Goal: Task Accomplishment & Management: Manage account settings

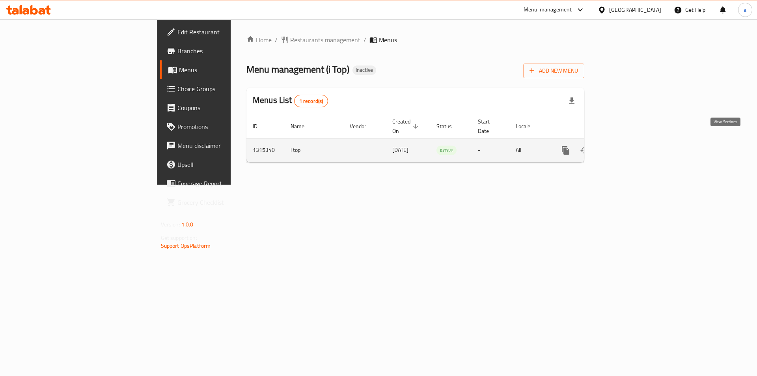
click at [627, 145] on icon "enhanced table" at bounding box center [622, 149] width 9 height 9
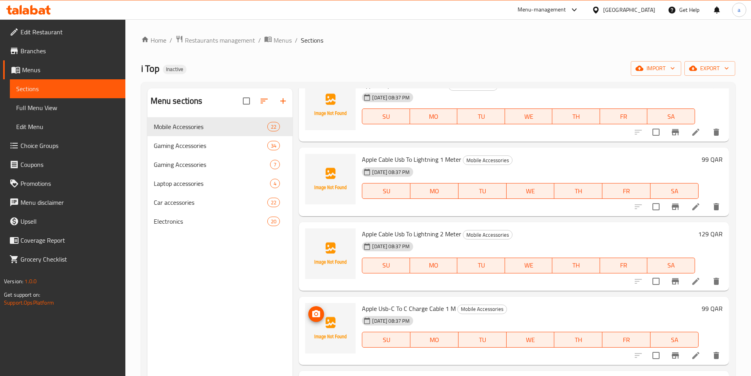
scroll to position [1015, 0]
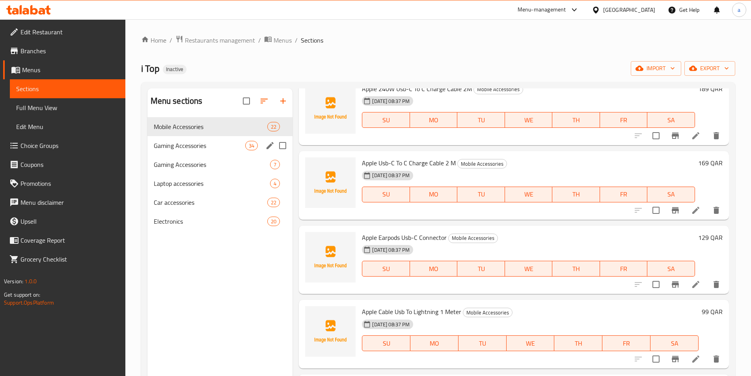
click at [227, 151] on div "Gaming Accessories 34" at bounding box center [219, 145] width 145 height 19
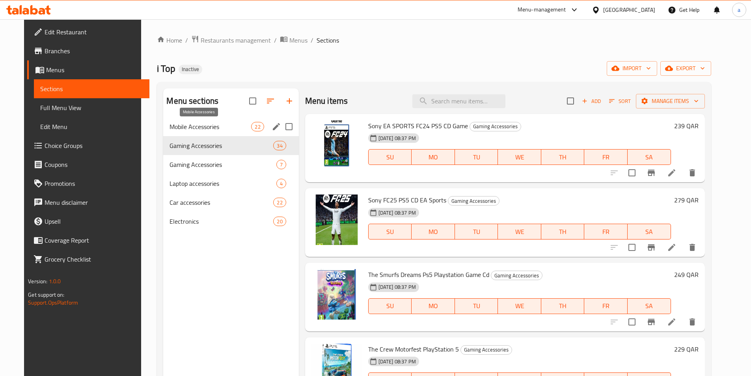
click at [217, 130] on span "Mobile Accessories" at bounding box center [211, 126] width 82 height 9
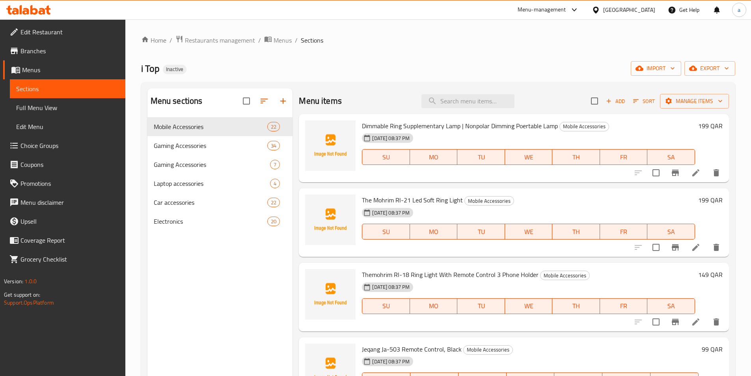
click at [46, 104] on span "Full Menu View" at bounding box center [67, 107] width 103 height 9
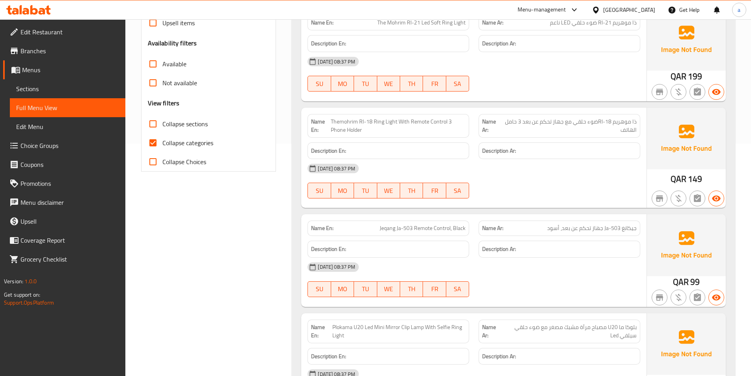
scroll to position [237, 0]
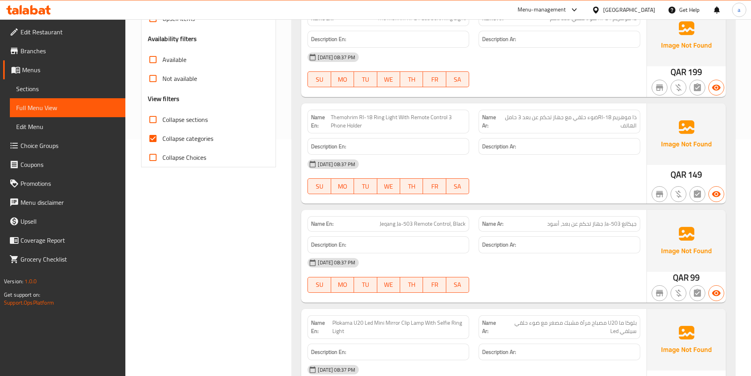
click at [148, 137] on input "Collapse categories" at bounding box center [153, 138] width 19 height 19
click at [151, 138] on input "Collapse categories" at bounding box center [153, 138] width 19 height 19
checkbox input "false"
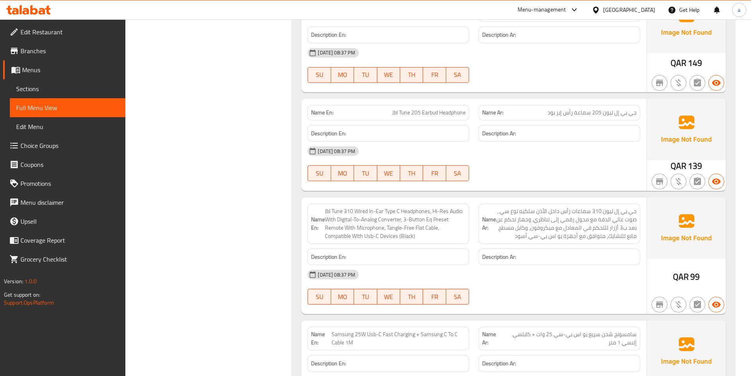
scroll to position [710, 0]
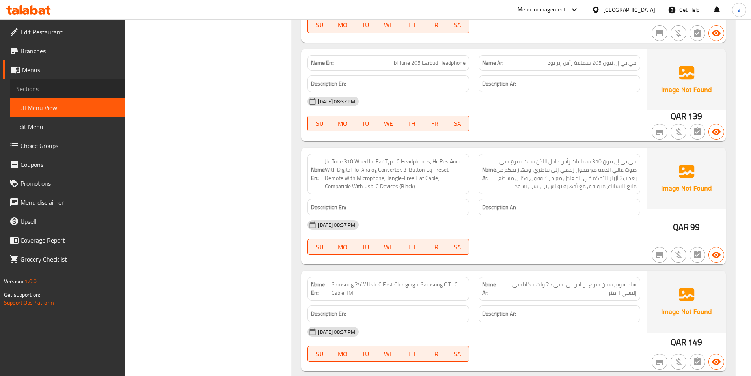
click at [46, 88] on span "Sections" at bounding box center [67, 88] width 103 height 9
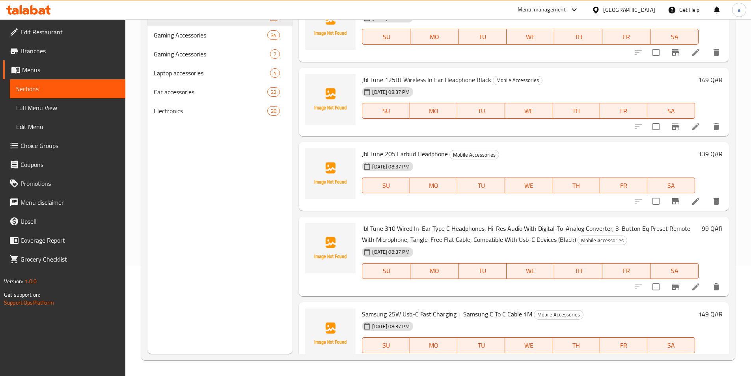
scroll to position [315, 0]
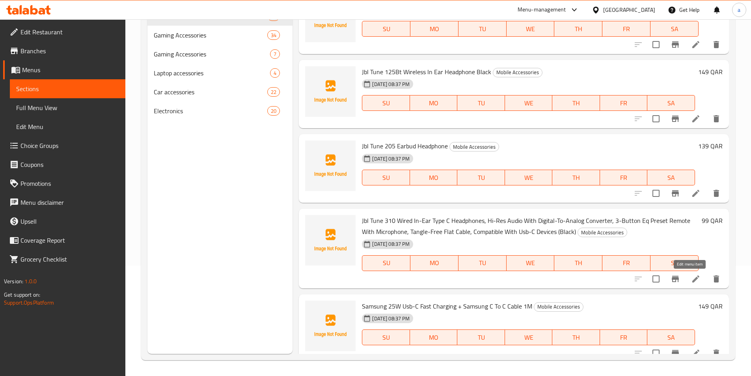
click at [691, 276] on icon at bounding box center [695, 278] width 9 height 9
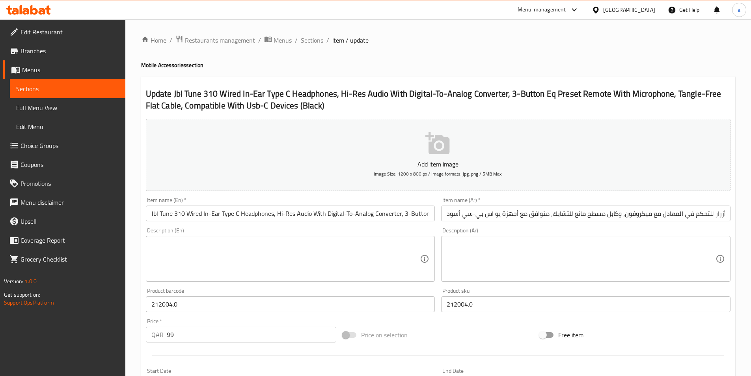
click at [406, 212] on input "Jbl Tune 310 Wired In-Ear Type C Headphones, Hi-Res Audio With Digital-To-Analo…" at bounding box center [290, 213] width 289 height 16
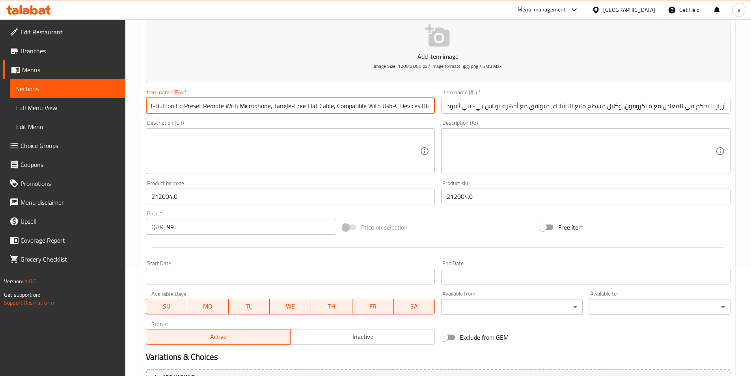
scroll to position [193, 0]
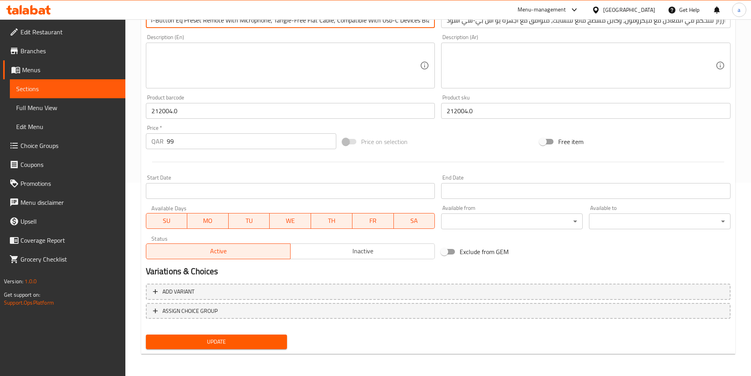
type input "Jbl Tune 310 Wired In-Ear Type C Headphones, Hi-Res Audio With Digital-To-Analo…"
click at [263, 339] on span "Update" at bounding box center [216, 342] width 129 height 10
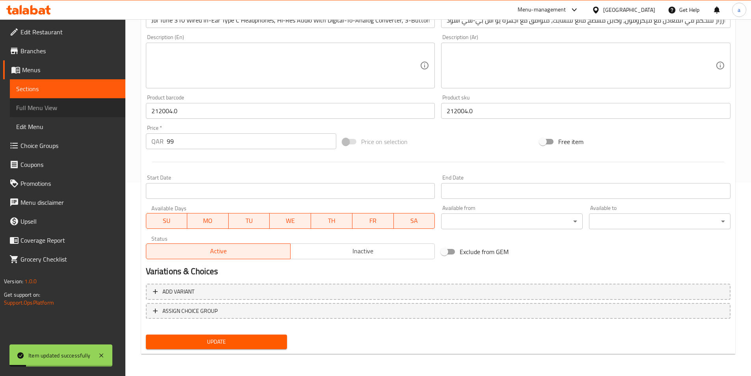
click at [60, 105] on span "Full Menu View" at bounding box center [67, 107] width 103 height 9
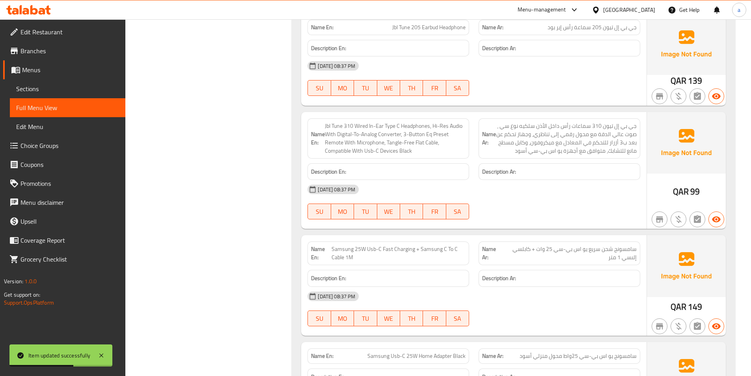
scroll to position [785, 0]
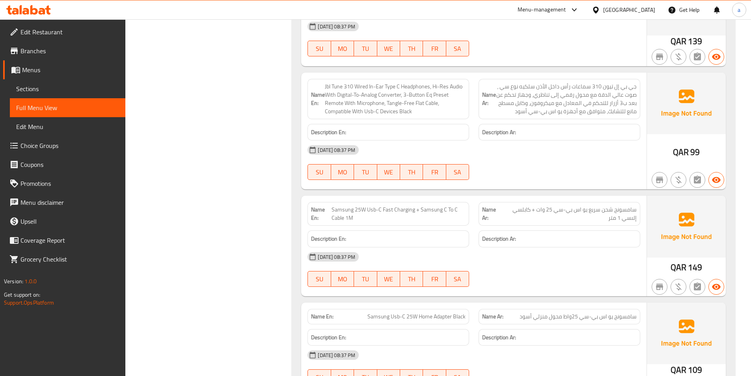
click at [41, 85] on span "Sections" at bounding box center [67, 88] width 103 height 9
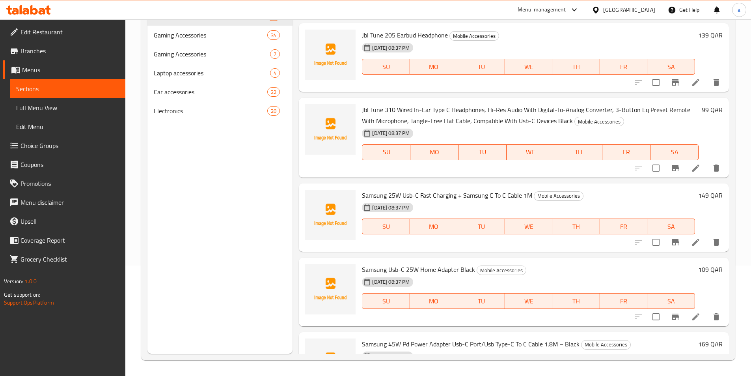
scroll to position [434, 0]
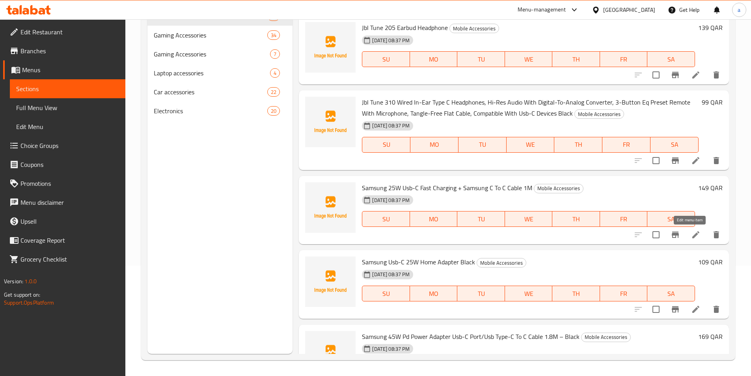
click at [692, 235] on icon at bounding box center [695, 234] width 7 height 7
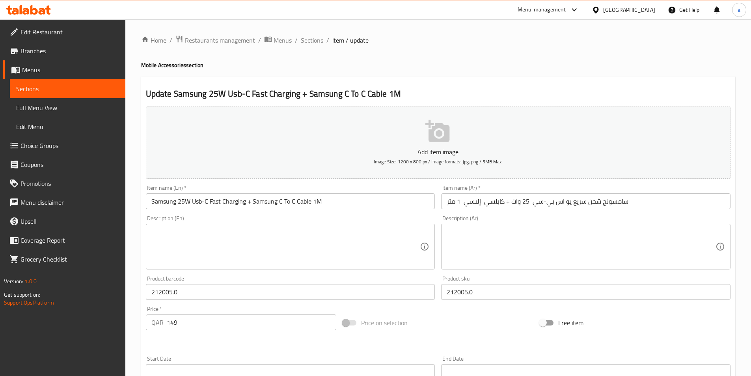
click at [494, 201] on input "سامسونج شحن سريع يو اس بي-سي 25 وات + كابلسي إلىسي 1 متر" at bounding box center [585, 201] width 289 height 16
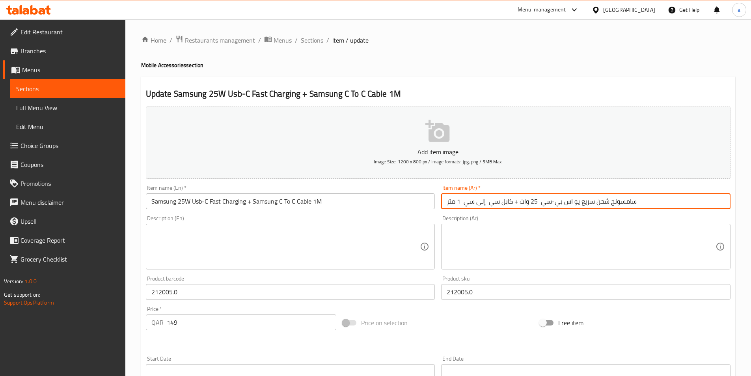
click at [464, 204] on input "سامسونج شحن سريع يو اس بي-سي 25 وات + كابل سي إلى سي 1 متر" at bounding box center [585, 201] width 289 height 16
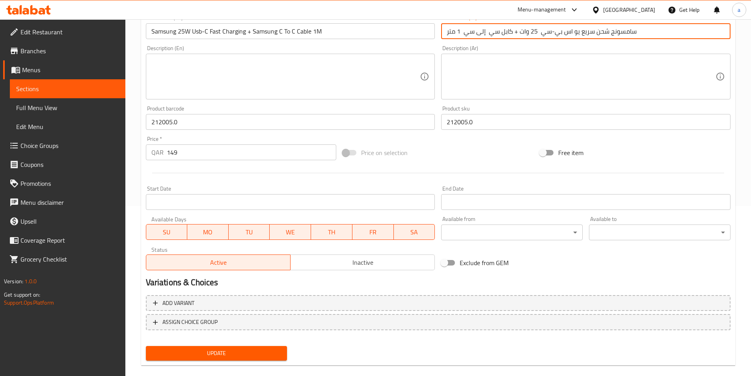
scroll to position [181, 0]
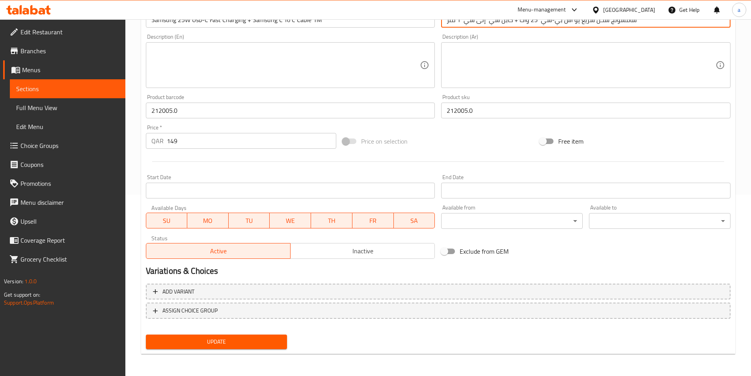
type input "سامسونج شحن سريع يو اس بي-سي 25 وات + كابل سي إلى سي 1 متر"
click at [187, 338] on span "Update" at bounding box center [216, 342] width 129 height 10
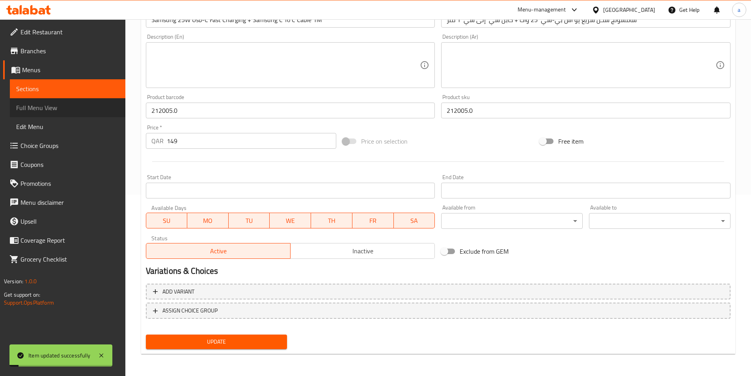
click at [68, 110] on span "Full Menu View" at bounding box center [67, 107] width 103 height 9
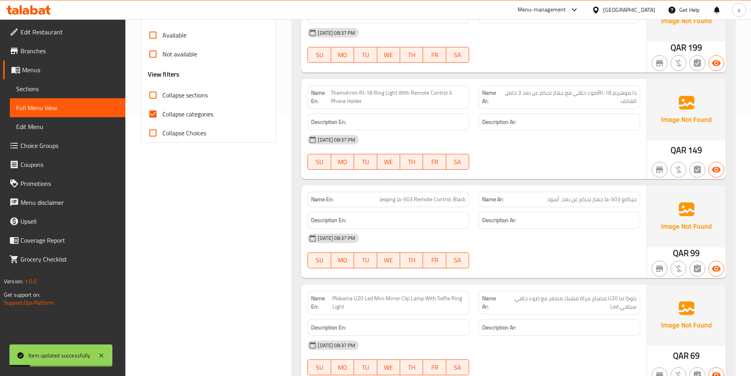
scroll to position [260, 0]
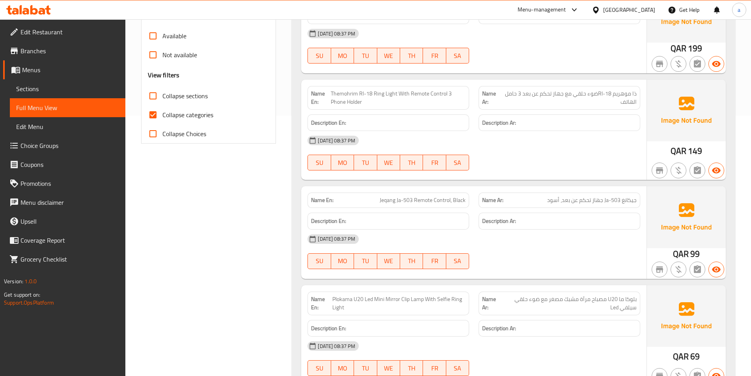
click at [401, 231] on div "[DATE] 08:37 PM" at bounding box center [474, 238] width 342 height 19
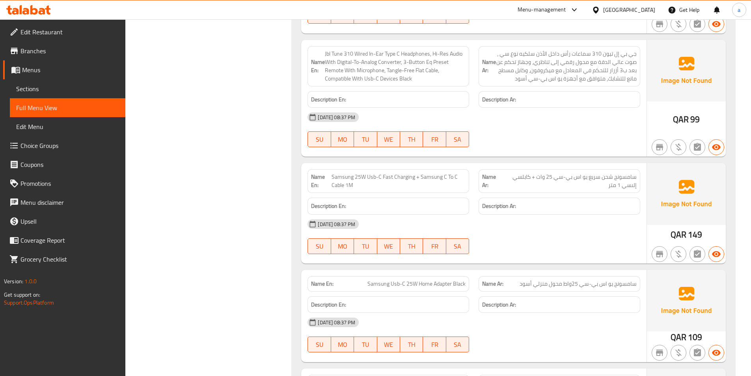
scroll to position [852, 0]
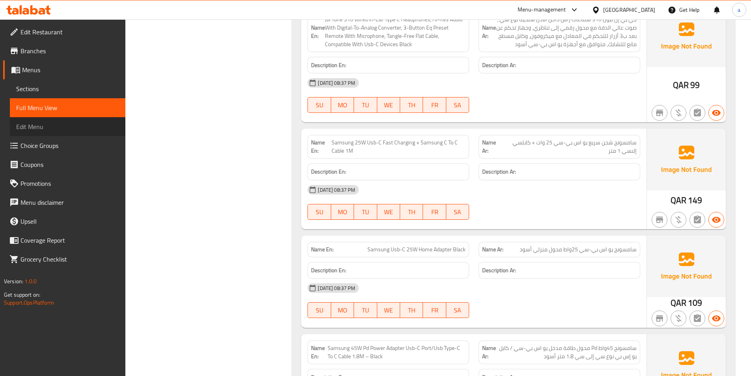
click at [47, 126] on span "Edit Menu" at bounding box center [67, 126] width 103 height 9
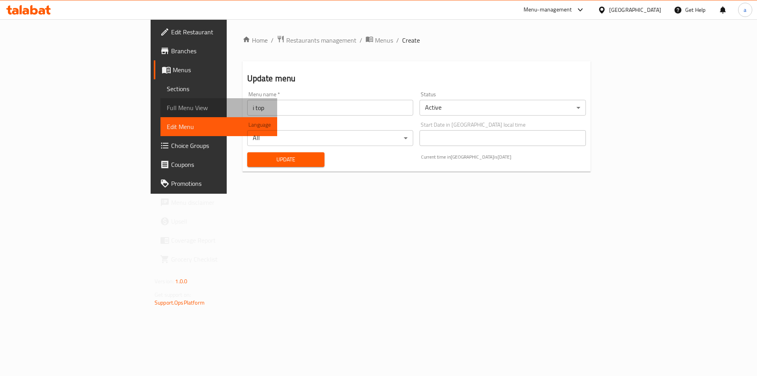
click at [167, 107] on span "Full Menu View" at bounding box center [219, 107] width 104 height 9
click at [167, 110] on span "Full Menu View" at bounding box center [219, 107] width 104 height 9
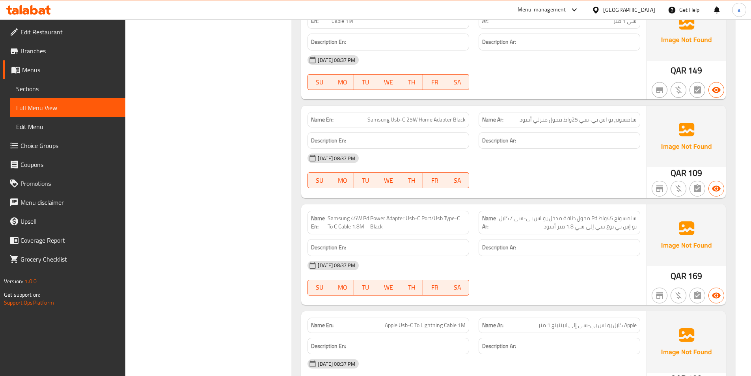
scroll to position [1025, 0]
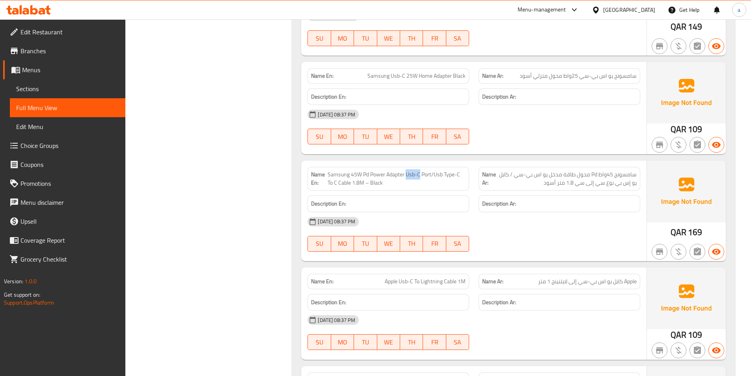
drag, startPoint x: 406, startPoint y: 174, endPoint x: 420, endPoint y: 174, distance: 14.2
click at [420, 174] on span "Samsung 45W Pd Power Adapter Usb-C Port/Usb Type-C To C Cable 1.8M – Black" at bounding box center [397, 178] width 138 height 17
click at [54, 89] on span "Sections" at bounding box center [67, 88] width 103 height 9
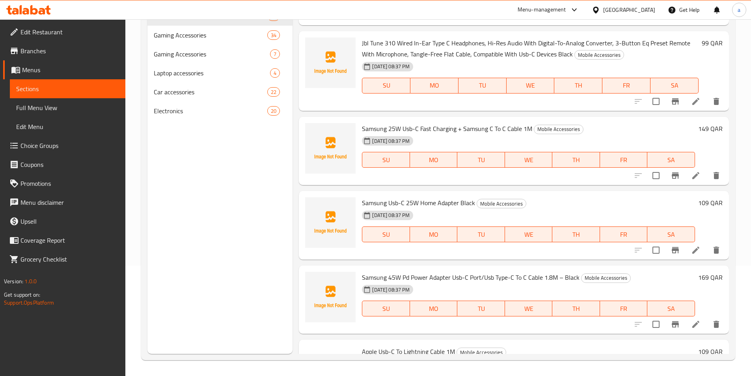
scroll to position [513, 0]
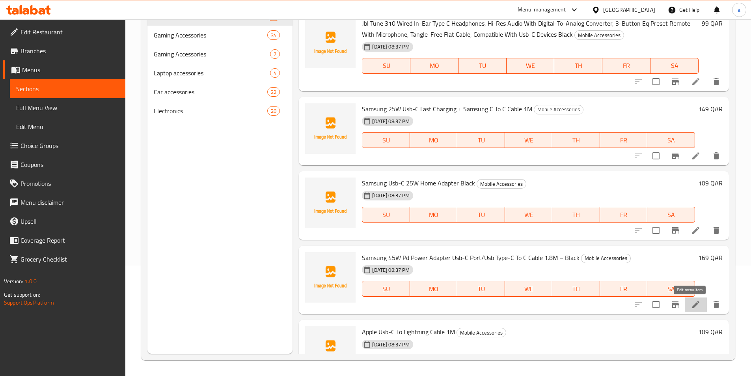
click at [693, 306] on icon at bounding box center [695, 304] width 9 height 9
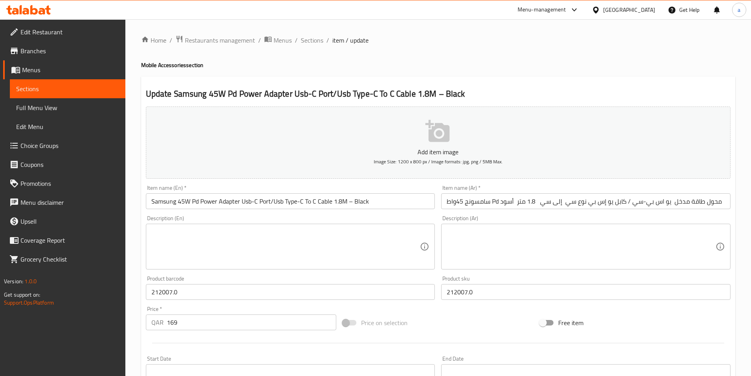
click at [577, 201] on input "سامسونج 45واط Pd محول طاقة مدخل يو اس بي-سي / كابل يو إس بي نوع سي إلى سي 1.8 م…" at bounding box center [585, 201] width 289 height 16
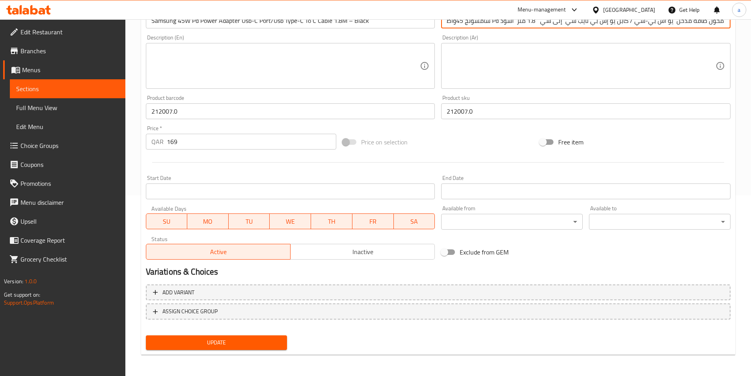
scroll to position [181, 0]
type input "سامسونج 45واط Pd محول طاقة مدخل يو اس بي-سي / كابل يو إس بي تايب سي إلى سي 1.8 …"
click at [241, 341] on div "Update" at bounding box center [217, 341] width 148 height 21
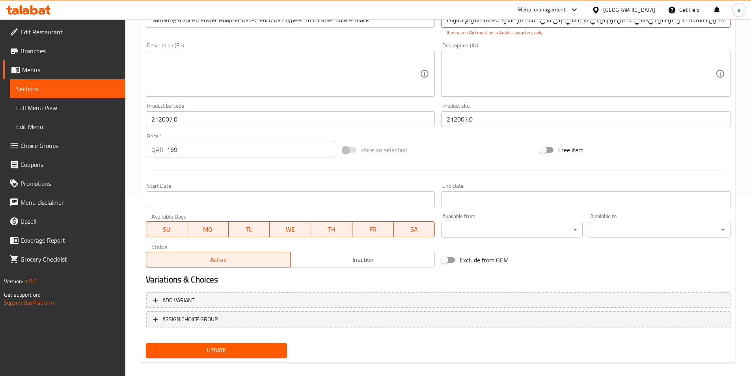
click at [244, 355] on span "Update" at bounding box center [216, 350] width 129 height 10
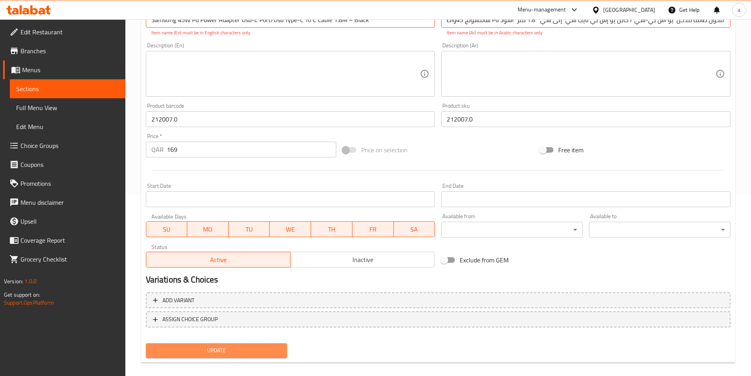
click at [244, 355] on span "Update" at bounding box center [216, 350] width 129 height 10
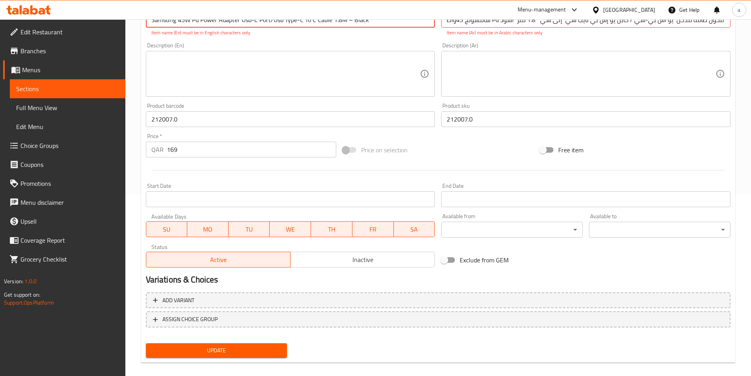
click at [244, 355] on span "Update" at bounding box center [216, 350] width 129 height 10
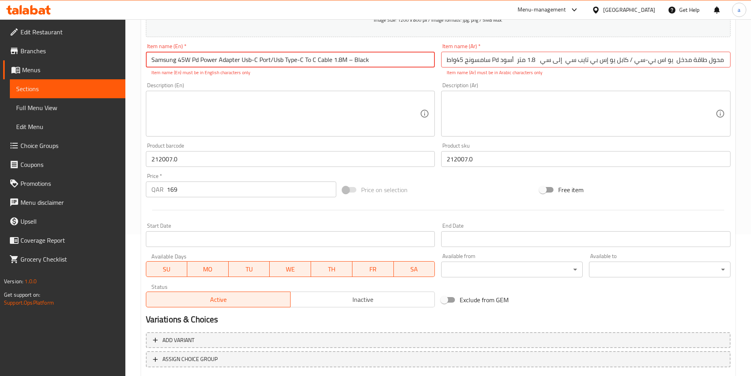
scroll to position [190, 0]
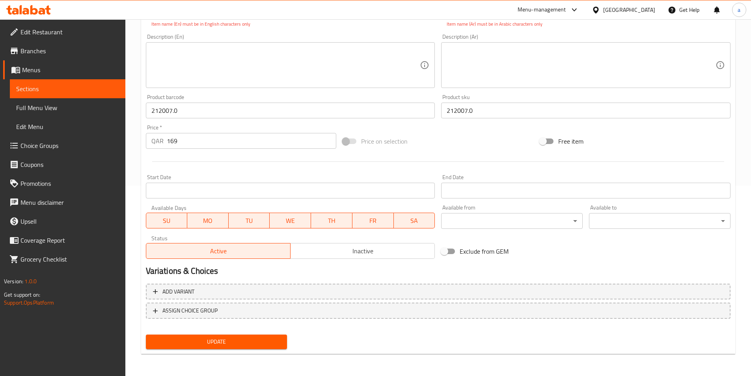
click at [54, 90] on span "Sections" at bounding box center [67, 88] width 103 height 9
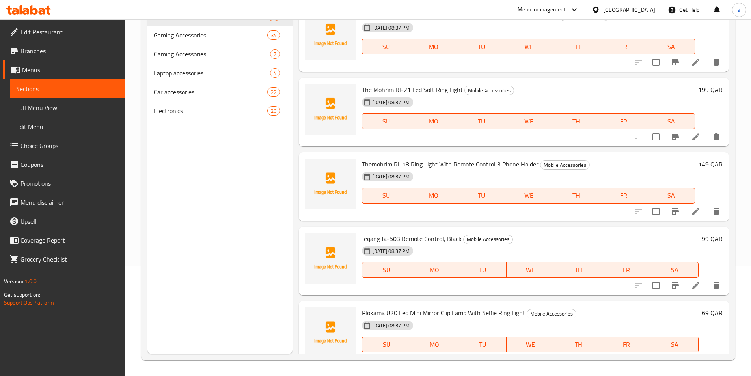
scroll to position [71, 0]
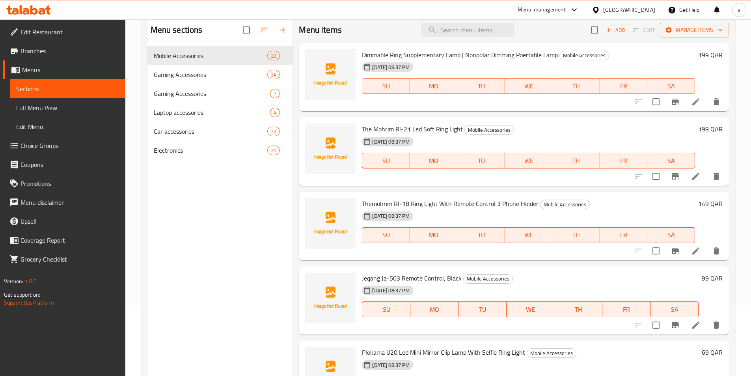
click at [42, 112] on span "Full Menu View" at bounding box center [67, 107] width 103 height 9
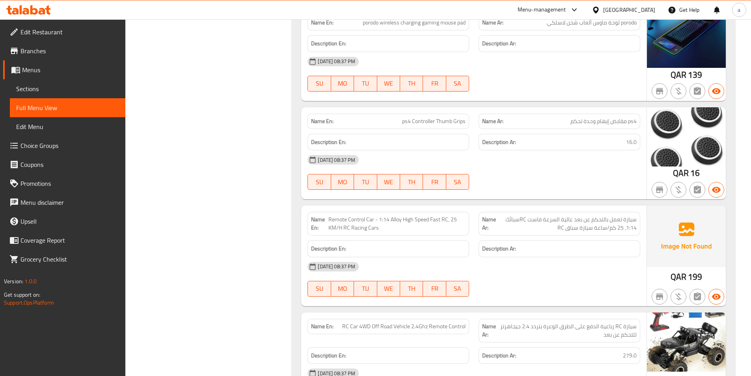
scroll to position [3737, 0]
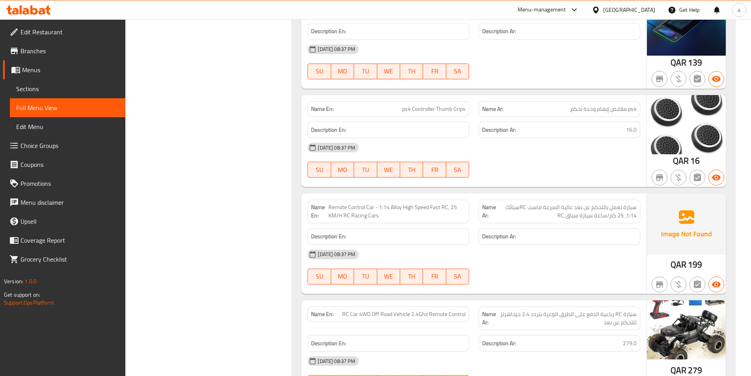
click at [616, 127] on h6 "Description Ar: 16.0" at bounding box center [559, 130] width 155 height 10
click at [621, 129] on h6 "Description Ar: 16.0" at bounding box center [559, 130] width 155 height 10
click at [632, 130] on span "16.0" at bounding box center [631, 130] width 11 height 10
click at [623, 133] on h6 "Description Ar: 16.0" at bounding box center [559, 130] width 155 height 10
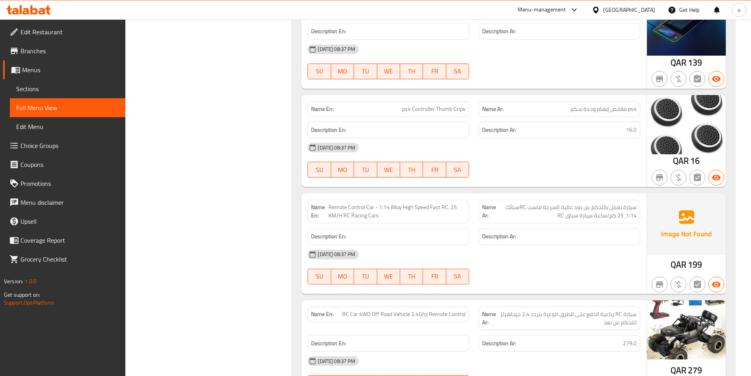
click at [532, 106] on p "Name Ar: ps4 مقابض إبهام وحدة تحكم" at bounding box center [559, 109] width 155 height 8
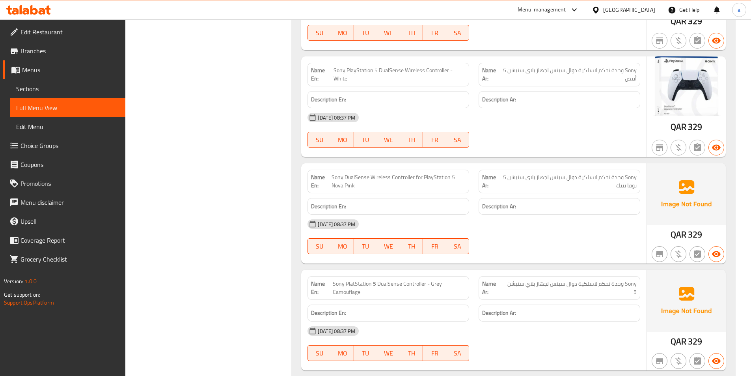
scroll to position [5472, 0]
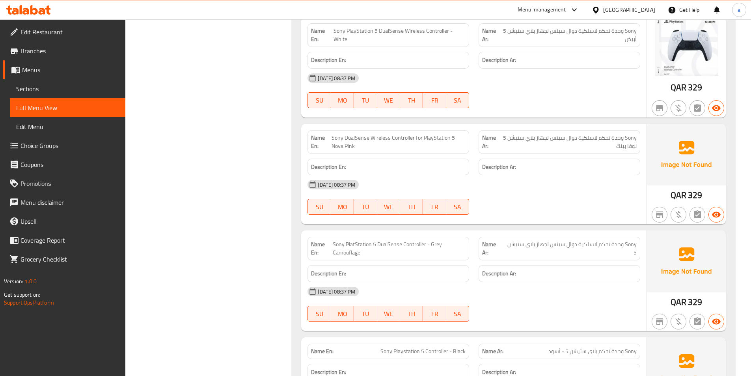
click at [564, 247] on span "Sony وحدة تحكم لاسلكية دوال سينس لجهاز بلاي ستيشن 5" at bounding box center [569, 248] width 133 height 17
click at [415, 246] on span "Sony PlatStation 5 DualSense Controller - Grey Camouflage" at bounding box center [399, 248] width 133 height 17
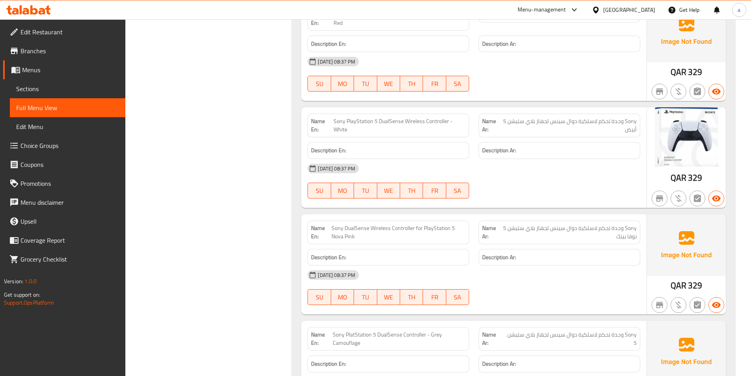
scroll to position [5275, 0]
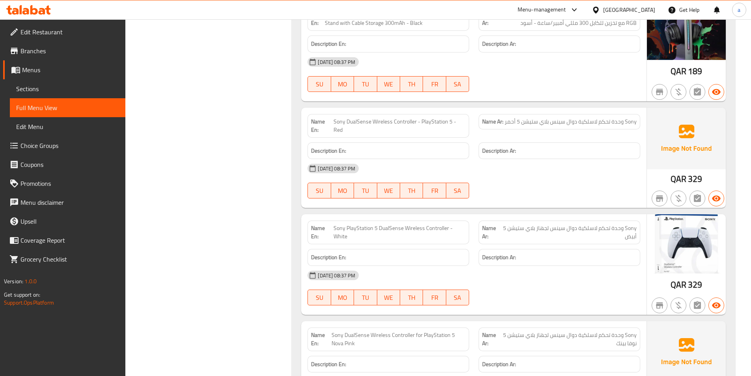
click at [32, 88] on span "Sections" at bounding box center [67, 88] width 103 height 9
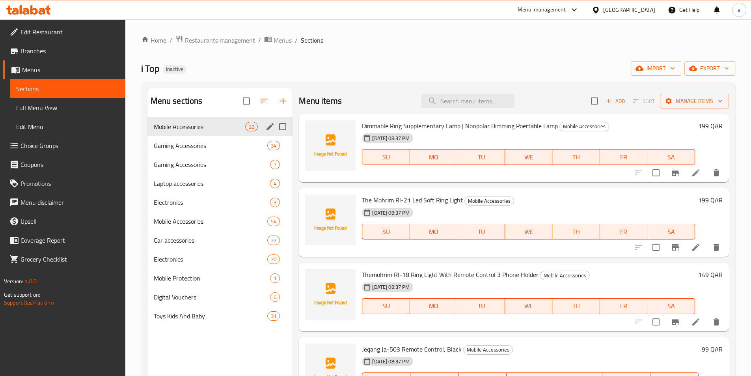
click at [282, 126] on input "Menu sections" at bounding box center [282, 126] width 17 height 17
checkbox input "true"
click at [283, 143] on input "Menu sections" at bounding box center [282, 145] width 17 height 17
checkbox input "true"
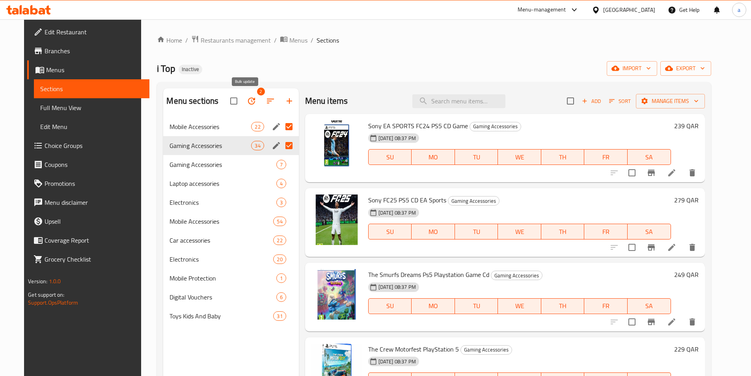
click at [247, 99] on icon "button" at bounding box center [251, 100] width 9 height 9
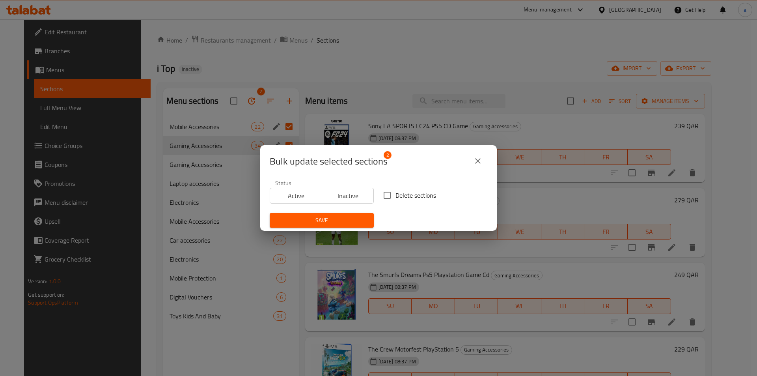
click at [385, 196] on input "Delete sections" at bounding box center [387, 195] width 17 height 17
checkbox input "true"
click at [336, 218] on span "Save" at bounding box center [321, 220] width 91 height 10
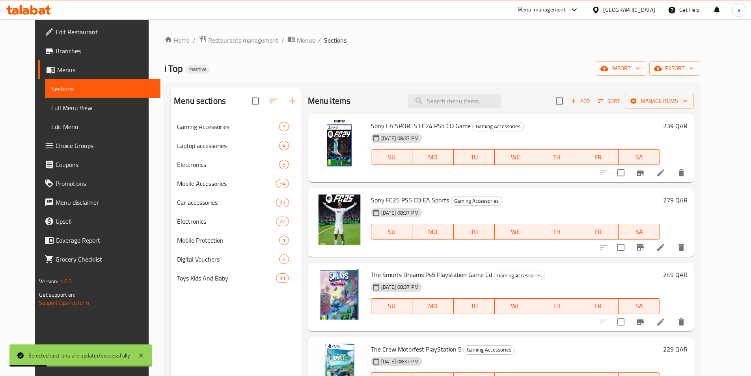
click at [51, 104] on span "Full Menu View" at bounding box center [102, 107] width 103 height 9
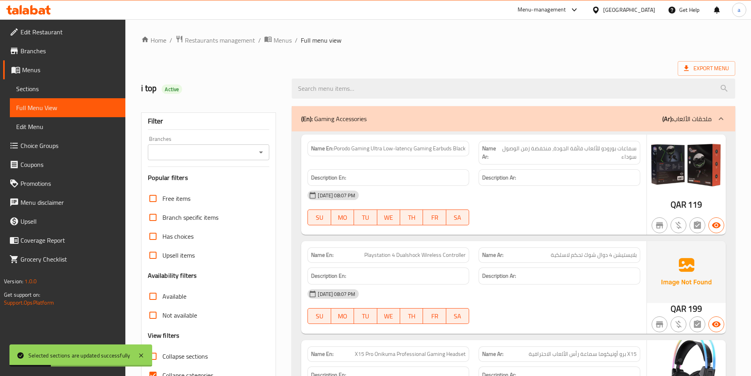
click at [41, 87] on span "Sections" at bounding box center [67, 88] width 103 height 9
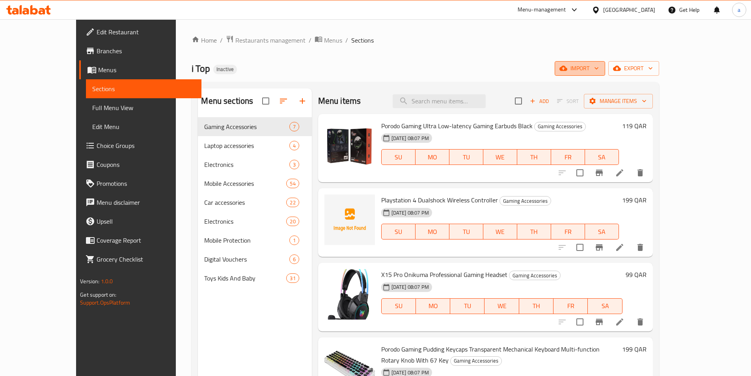
click at [599, 69] on span "import" at bounding box center [580, 68] width 38 height 10
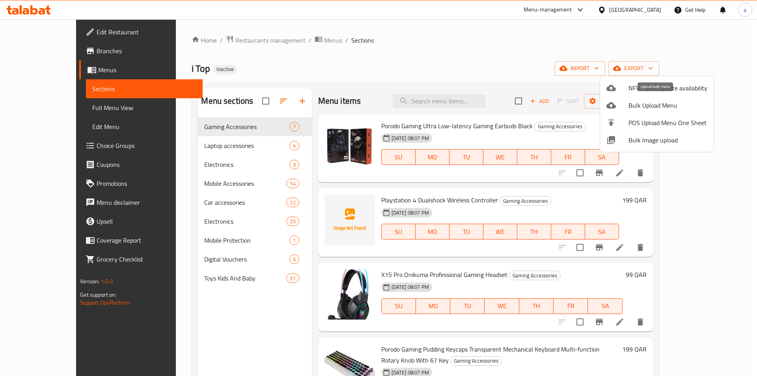
click at [651, 110] on span "Bulk Upload Menu" at bounding box center [667, 105] width 79 height 9
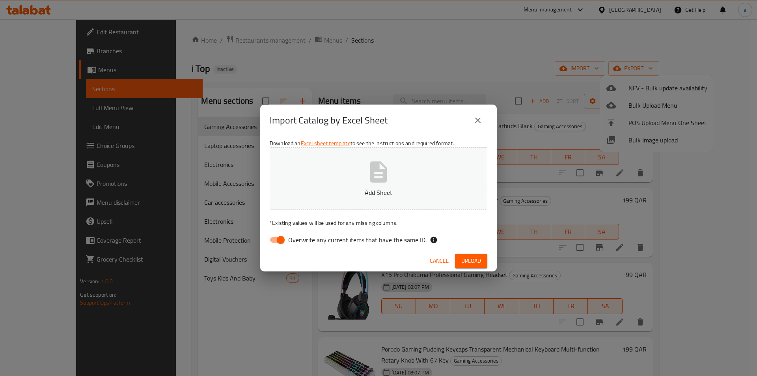
click at [285, 240] on input "Overwrite any current items that have the same ID." at bounding box center [280, 239] width 45 height 15
checkbox input "false"
click at [341, 177] on button "Add Sheet" at bounding box center [379, 178] width 218 height 62
click at [468, 259] on span "Upload" at bounding box center [471, 261] width 20 height 10
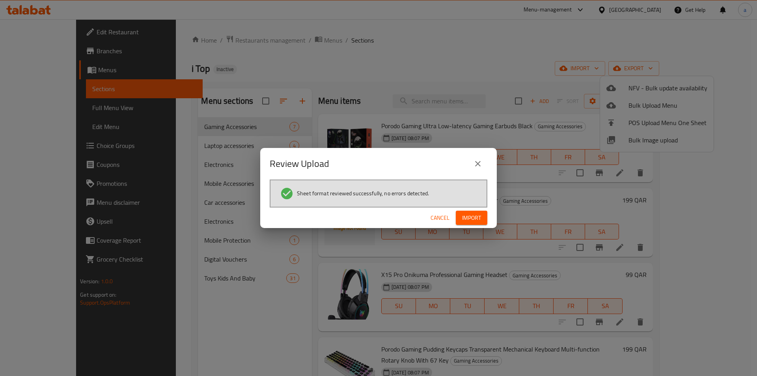
click at [467, 219] on span "Import" at bounding box center [471, 218] width 19 height 10
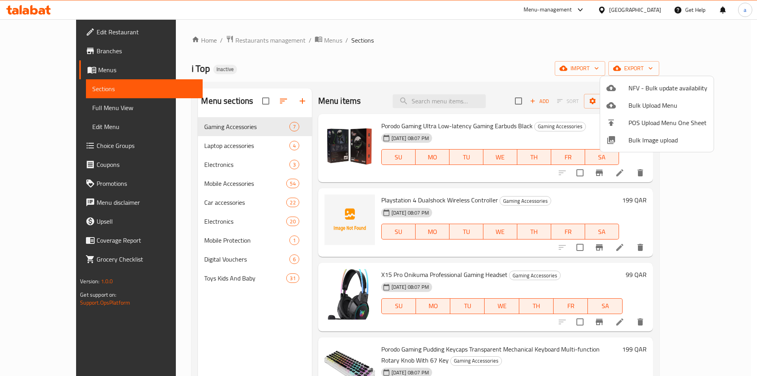
click at [227, 212] on div at bounding box center [378, 188] width 757 height 376
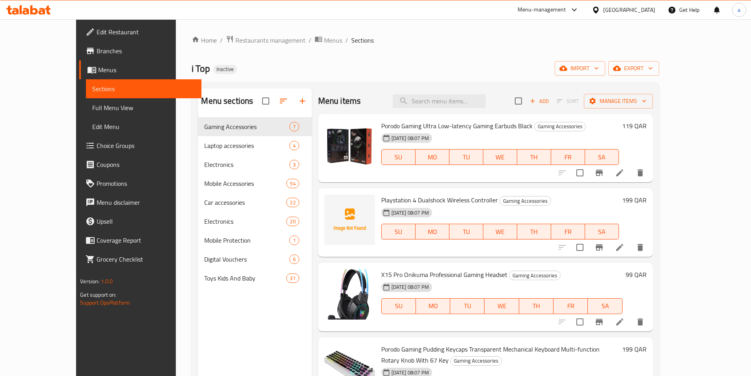
click at [97, 142] on span "Choice Groups" at bounding box center [146, 145] width 99 height 9
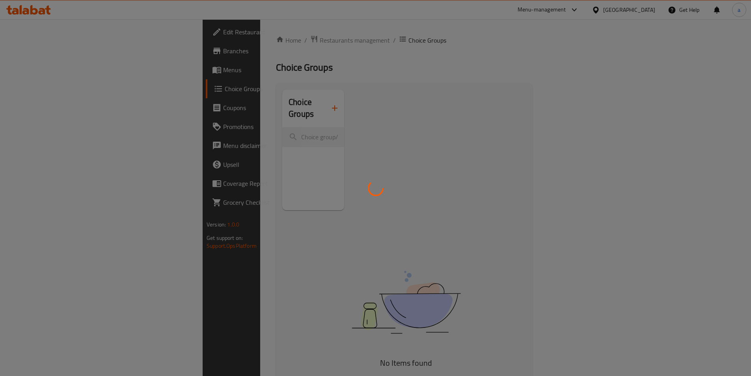
click at [26, 61] on div at bounding box center [375, 188] width 751 height 376
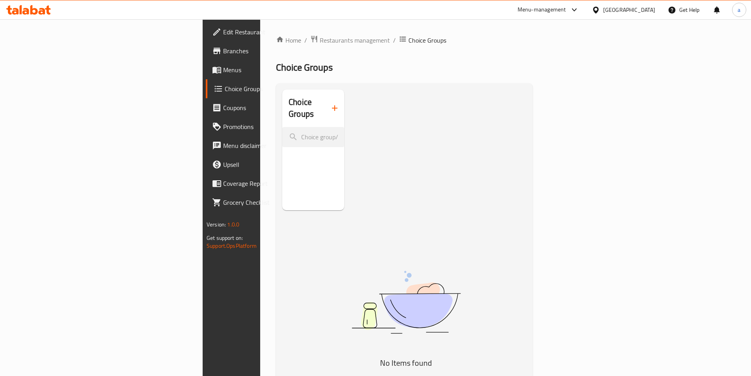
click at [223, 65] on span "Menus" at bounding box center [272, 69] width 99 height 9
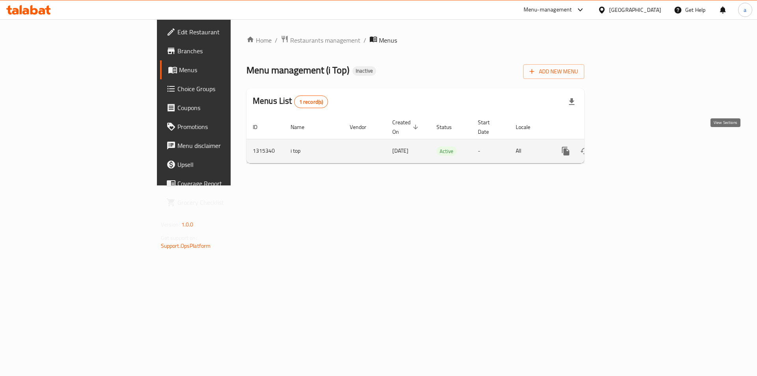
click at [632, 142] on link "enhanced table" at bounding box center [622, 151] width 19 height 19
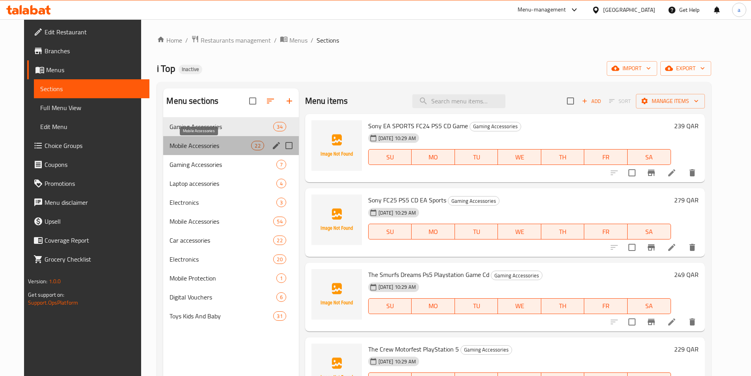
click at [201, 142] on span "Mobile Accessories" at bounding box center [211, 145] width 82 height 9
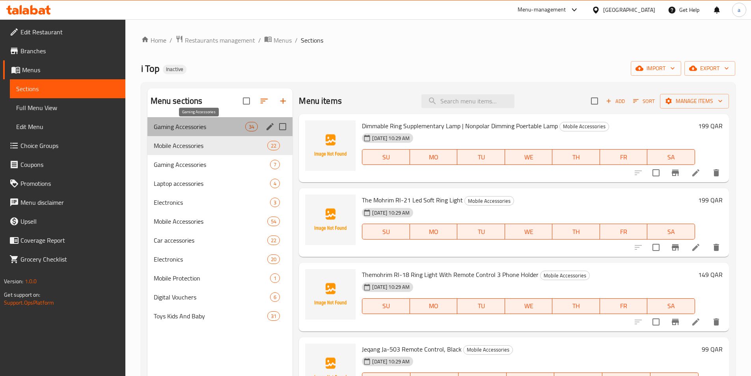
click at [223, 129] on span "Gaming Accessories" at bounding box center [200, 126] width 92 height 9
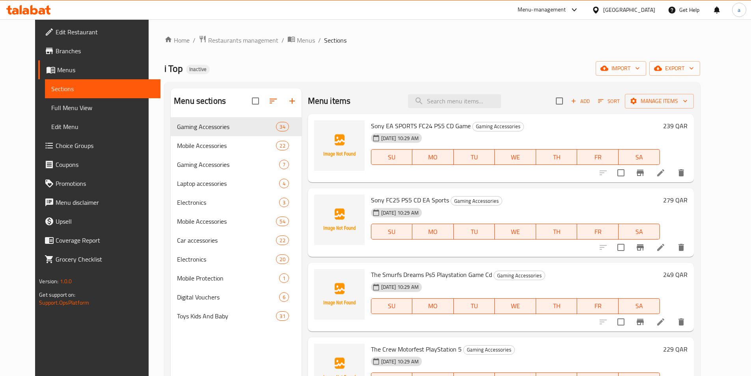
click at [408, 125] on span "Sony EA SPORTS FC24 PS5 CD Game" at bounding box center [421, 126] width 100 height 12
copy h6 "Sony EA SPORTS FC24 PS5 CD Game"
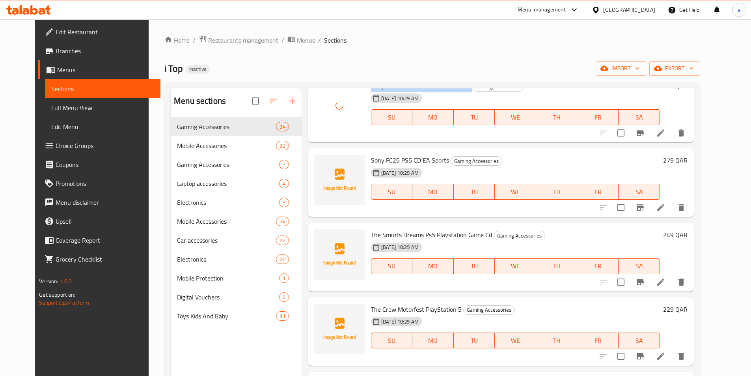
scroll to position [39, 0]
click at [397, 160] on span "Sony FC25 PS5 CD EA Sports" at bounding box center [410, 161] width 78 height 12
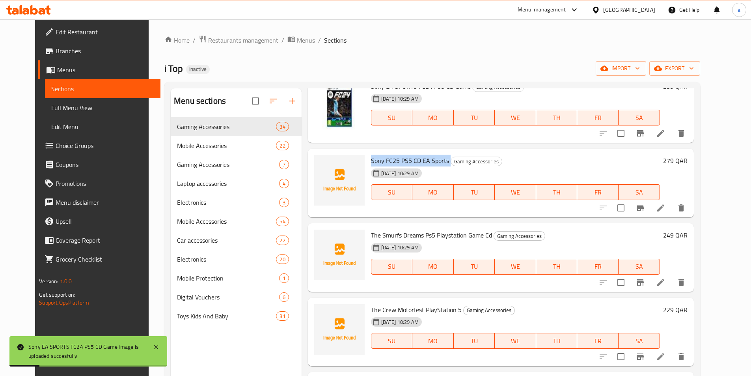
copy h6 "Sony FC25 PS5 CD EA Sports"
click at [396, 239] on span "The Smurfs Dreams Ps5 Playstation Game Cd" at bounding box center [431, 235] width 121 height 12
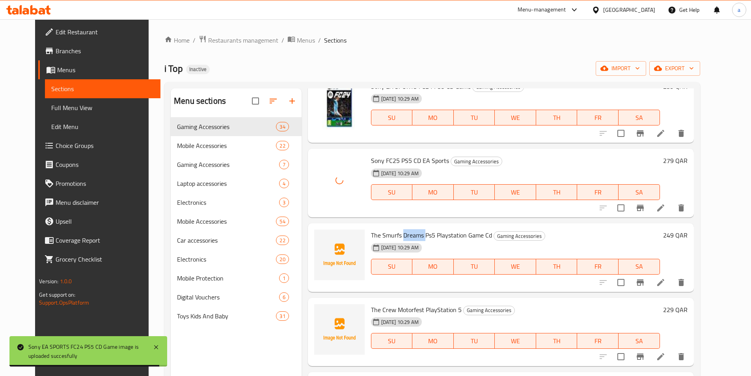
click at [396, 239] on span "The Smurfs Dreams Ps5 Playstation Game Cd" at bounding box center [431, 235] width 121 height 12
copy h6 "The Smurfs Dreams Ps5 Playstation Game Cd"
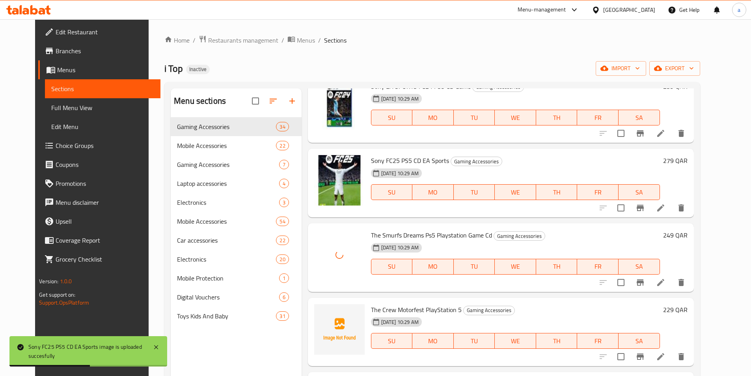
click at [424, 307] on span "The Crew Motorfest PlayStation 5" at bounding box center [416, 310] width 91 height 12
copy h6 "The Crew Motorfest PlayStation 5"
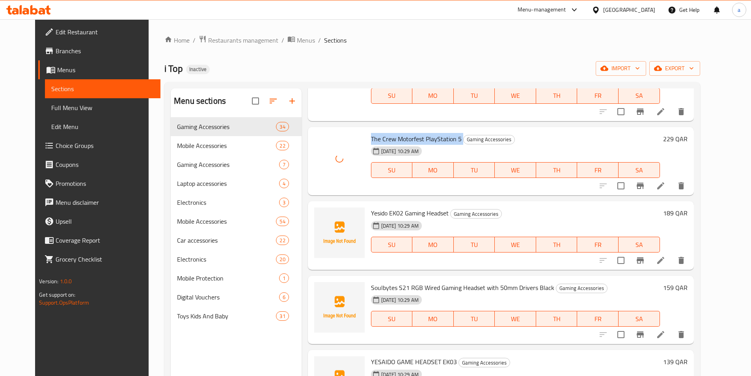
scroll to position [237, 0]
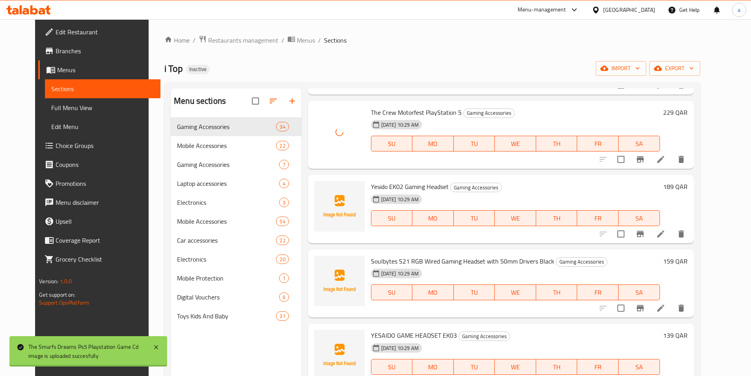
click at [393, 184] on span "Yesido EK02 Gaming Headset" at bounding box center [410, 187] width 78 height 12
copy h6 "Yesido EK02 Gaming Headset"
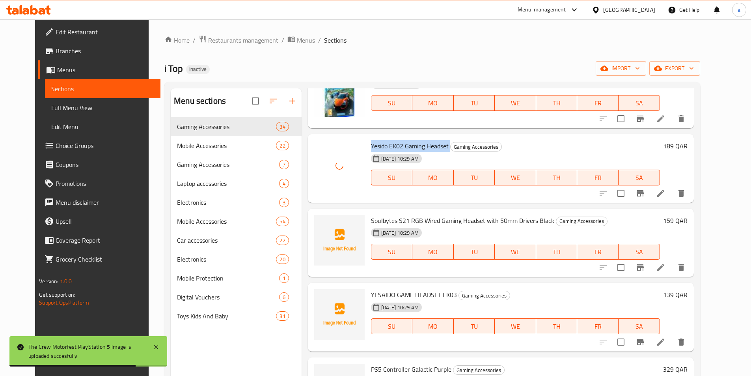
scroll to position [315, 0]
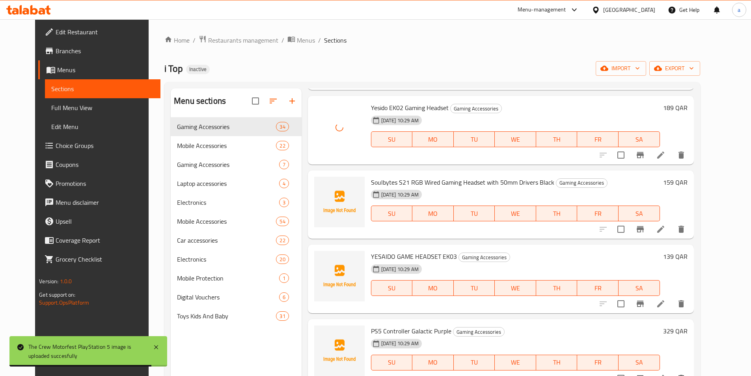
click at [399, 181] on span "Soulbytes S21 RGB Wired Gaming Headset with 50mm Drivers Black" at bounding box center [462, 182] width 183 height 12
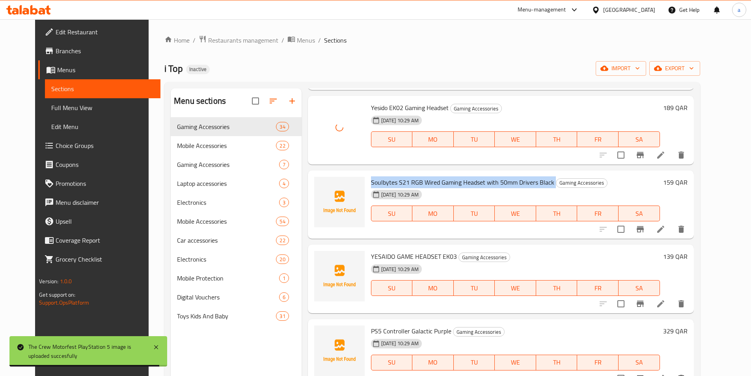
click at [399, 181] on span "Soulbytes S21 RGB Wired Gaming Headset with 50mm Drivers Black" at bounding box center [462, 182] width 183 height 12
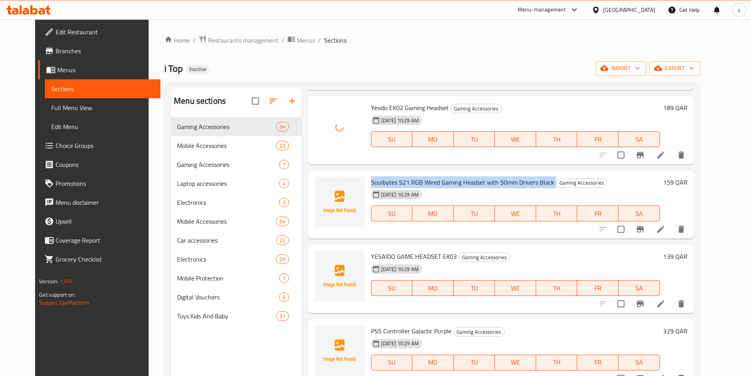
copy h6 "Soulbytes S21 RGB Wired Gaming Headset with 50mm Drivers Black"
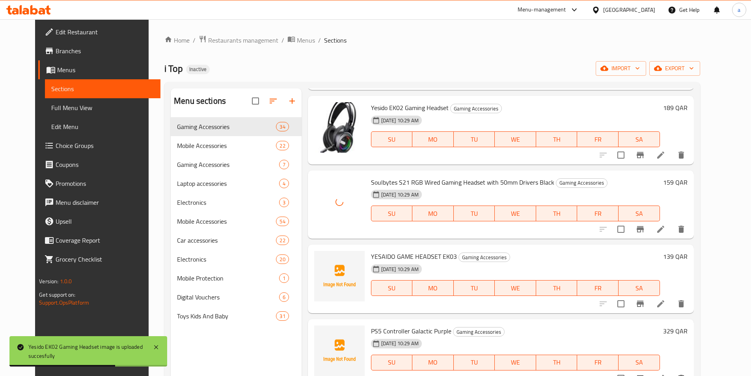
click at [397, 255] on span "YESAIDO GAME HEADSET EK03" at bounding box center [414, 256] width 86 height 12
copy h6 "YESAIDO GAME HEADSET EK03"
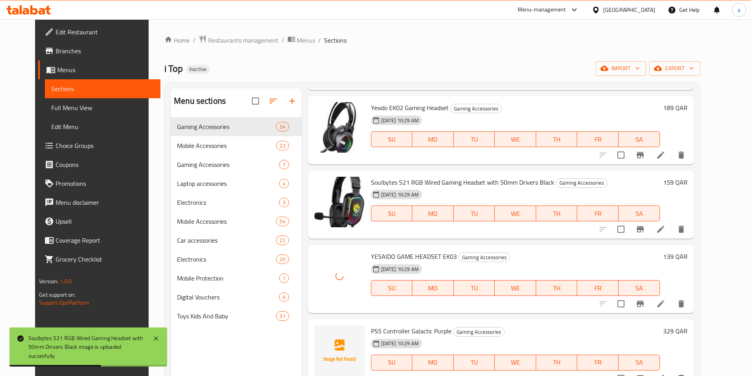
click at [410, 330] on span "PS5 Controller Galactic Purple" at bounding box center [411, 331] width 80 height 12
copy h6 "PS5 Controller Galactic Purple"
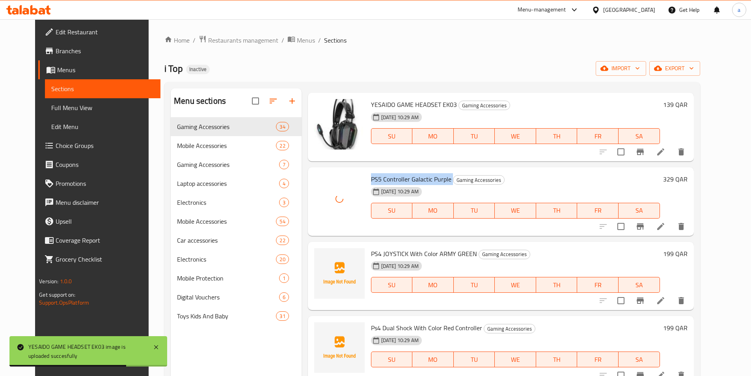
scroll to position [473, 0]
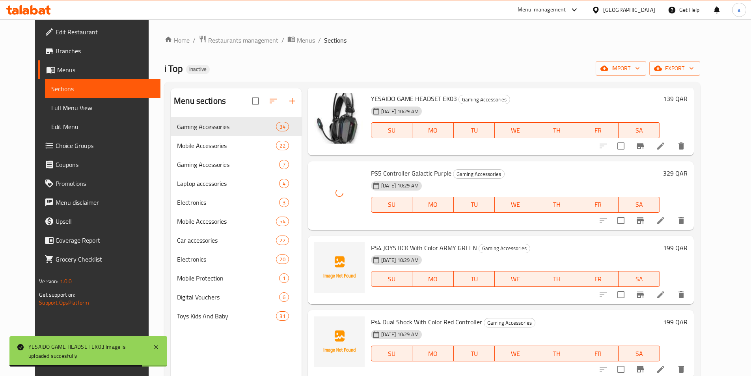
click at [429, 244] on span "PS4 JOYSTICK With Color ARMY GREEN" at bounding box center [424, 248] width 106 height 12
copy h6 "PS4 JOYSTICK With Color ARMY GREEN"
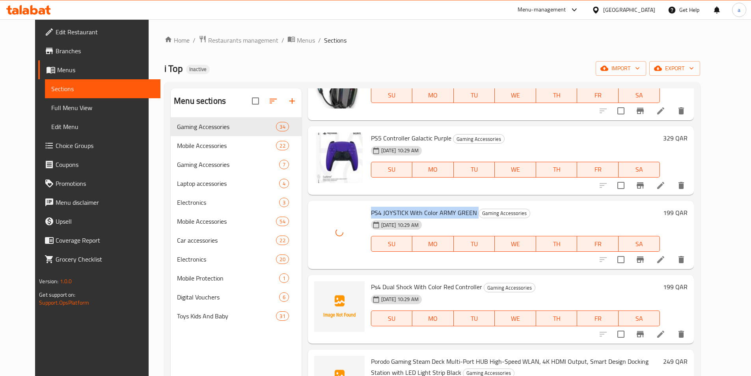
scroll to position [552, 0]
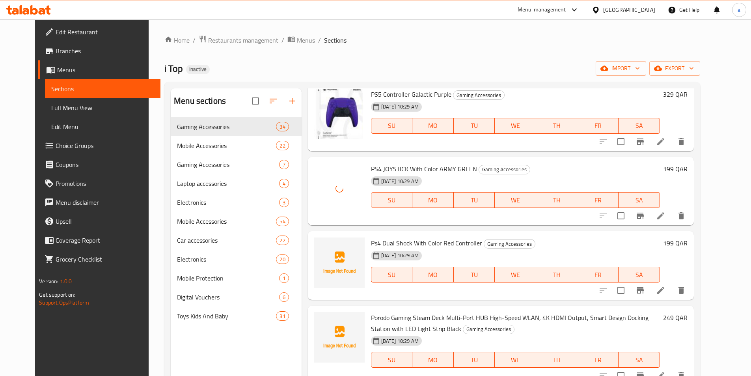
click at [421, 240] on span "Ps4 Dual Shock With Color Red Controller" at bounding box center [426, 243] width 111 height 12
copy h6 "Ps4 Dual Shock With Color Red Controller"
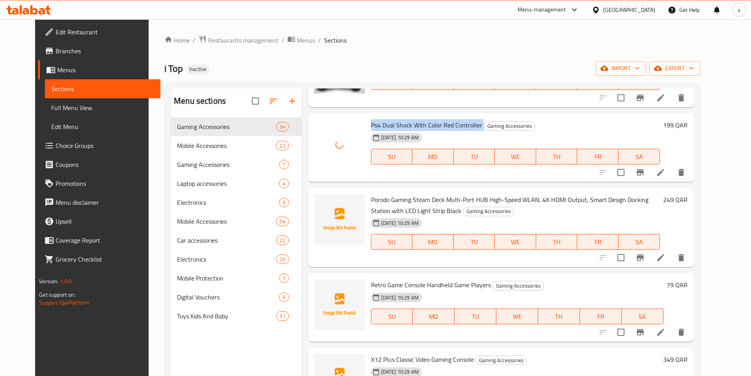
scroll to position [670, 0]
click at [406, 196] on span "Porodo Gaming Steam Deck Multi-Port HUB High-Speed WLAN, 4K HDMI Output, Smart …" at bounding box center [510, 204] width 278 height 23
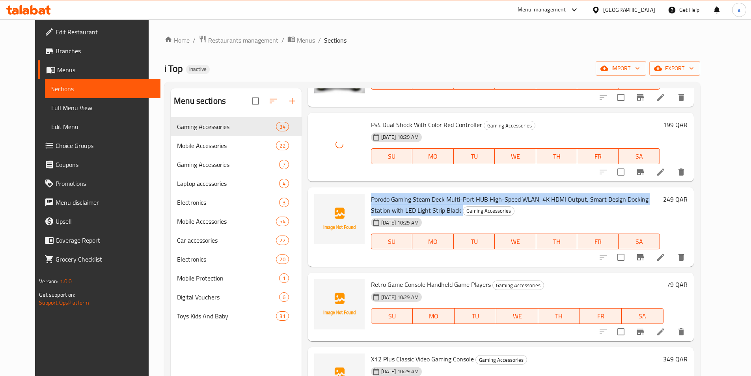
click at [406, 196] on span "Porodo Gaming Steam Deck Multi-Port HUB High-Speed WLAN, 4K HDMI Output, Smart …" at bounding box center [510, 204] width 278 height 23
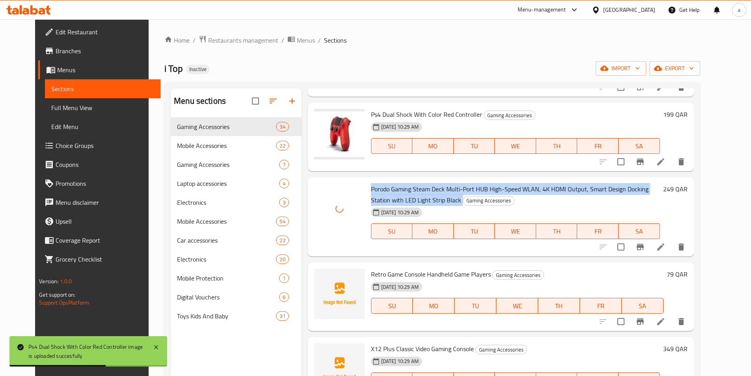
scroll to position [710, 0]
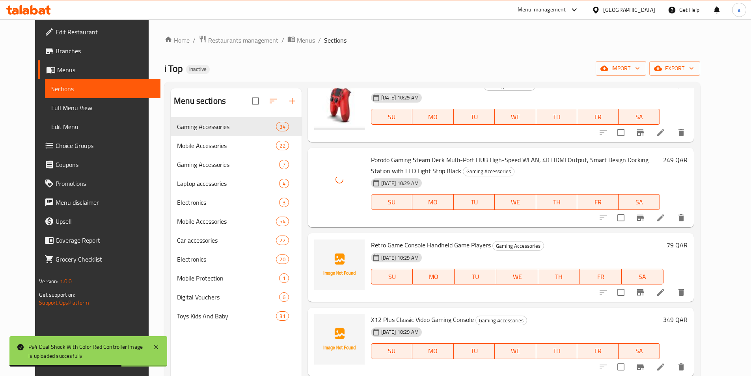
click at [408, 247] on span "Retro Game Console Handheld Game Players" at bounding box center [431, 245] width 120 height 12
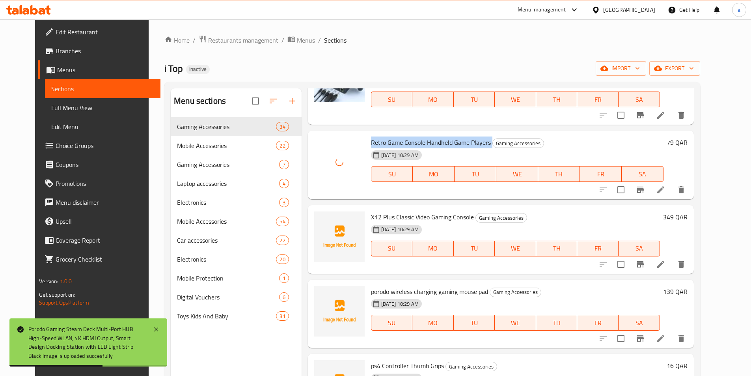
scroll to position [828, 0]
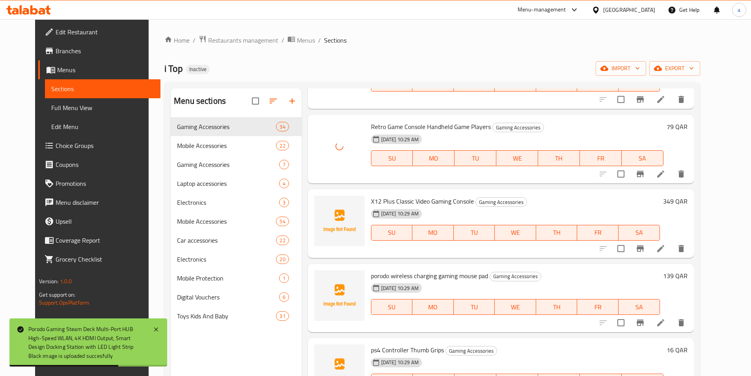
click at [409, 199] on span "X12 Plus Classic Video Gaming Console" at bounding box center [422, 201] width 103 height 12
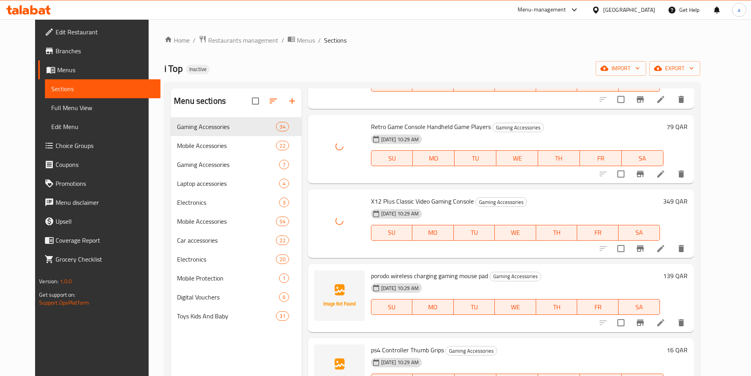
click at [411, 270] on span "porodo wireless charging gaming mouse pad" at bounding box center [429, 276] width 117 height 12
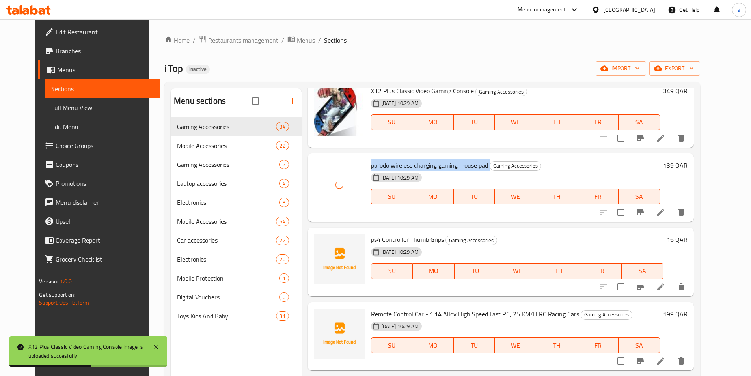
scroll to position [946, 0]
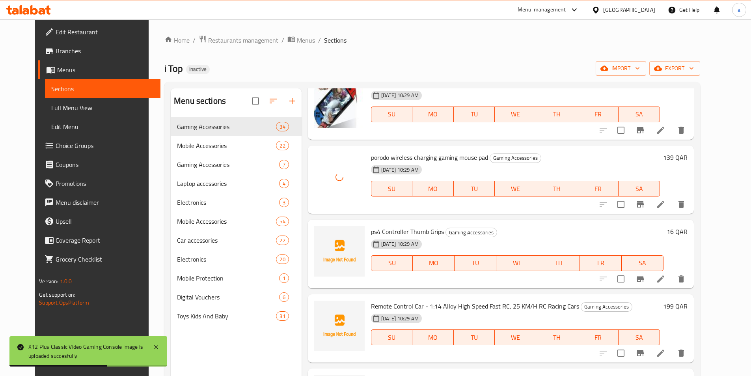
click at [396, 229] on span "ps4 Controller Thumb Grips" at bounding box center [407, 232] width 73 height 12
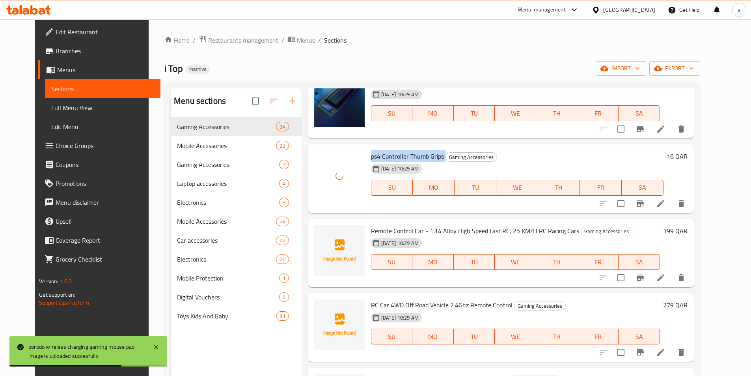
scroll to position [1025, 0]
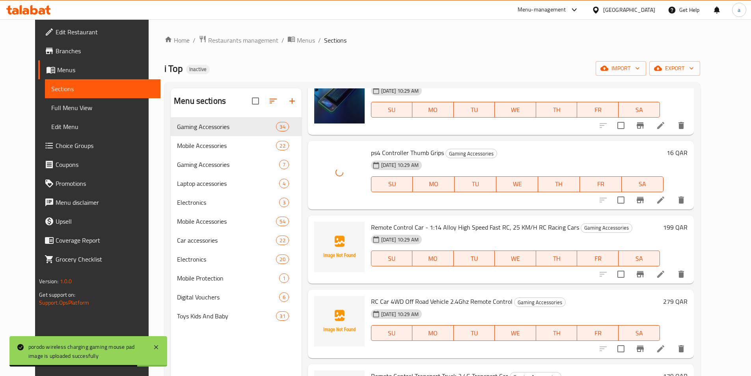
click at [414, 228] on span "Remote Control Car - 1:14 Alloy High Speed Fast RC, 25 KM/H RC Racing Cars" at bounding box center [475, 227] width 208 height 12
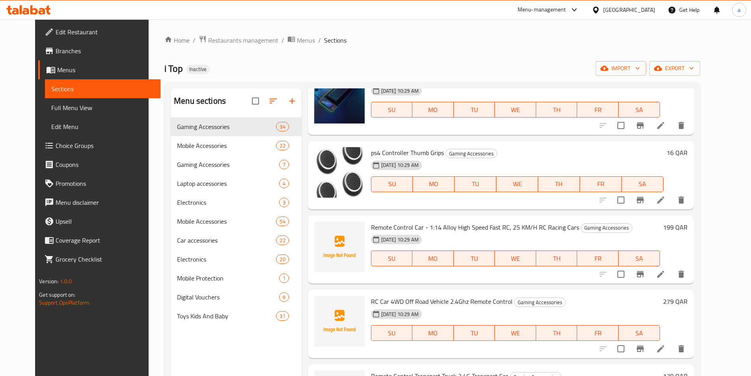
click at [404, 307] on div "[DATE] 10:29 AM" at bounding box center [405, 314] width 74 height 16
click at [408, 302] on span "RC Car 4WD Off Road Vehicle 2.4Ghz Remote Control" at bounding box center [442, 301] width 142 height 12
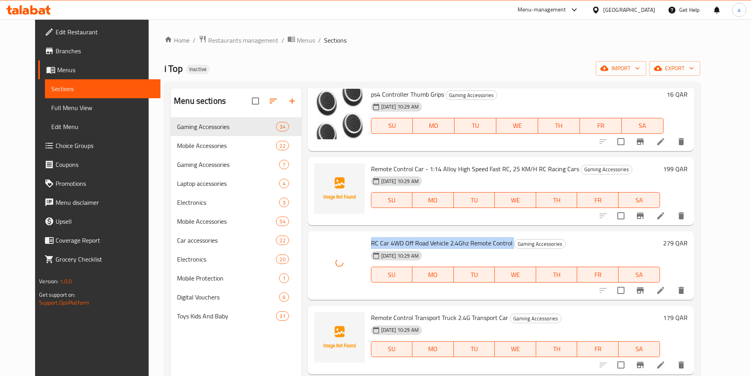
scroll to position [1143, 0]
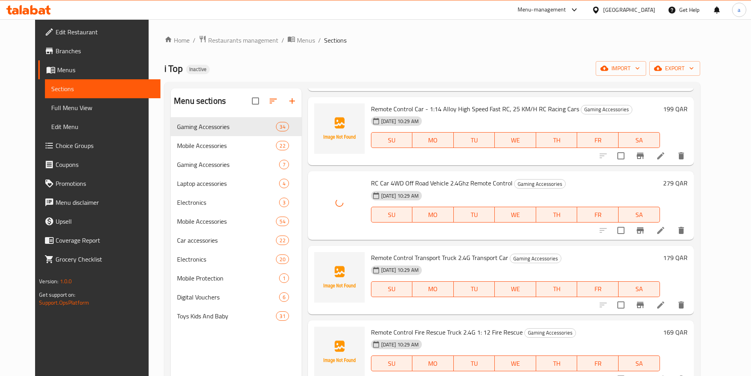
click at [413, 254] on span "Remote Control Transport Truck 2.4G Transport Car" at bounding box center [439, 258] width 137 height 12
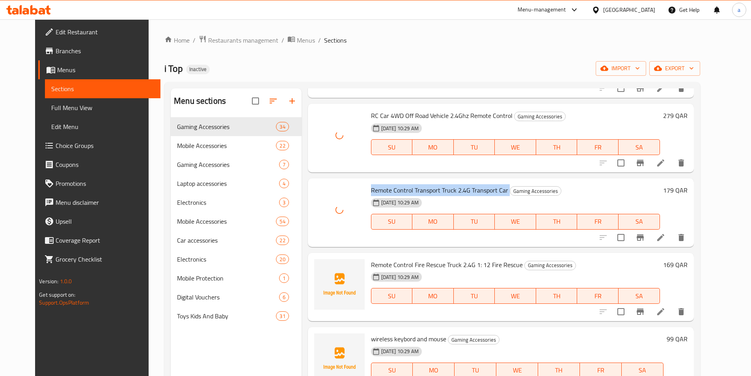
scroll to position [1222, 0]
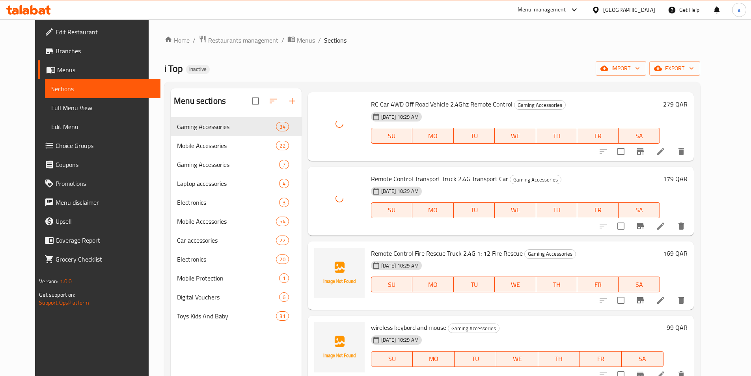
click at [415, 254] on span "Remote Control Fire Rescue Truck 2.4G 1: 12 Fire Rescue" at bounding box center [447, 253] width 152 height 12
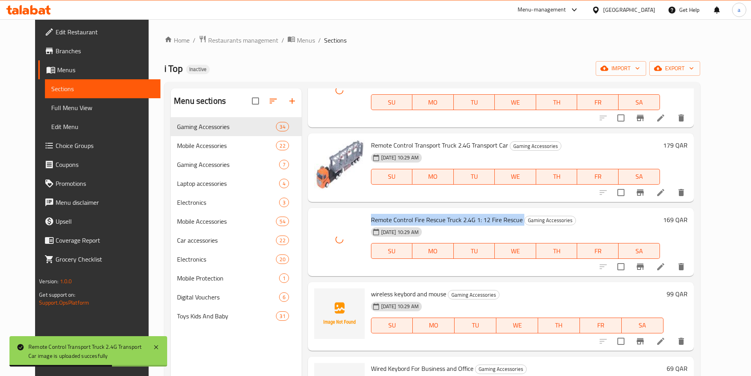
scroll to position [1301, 0]
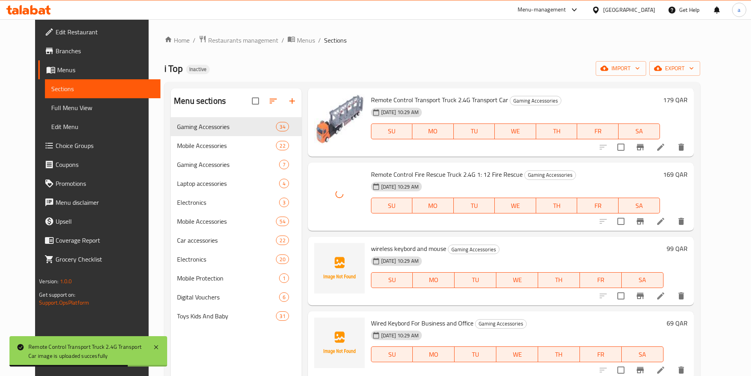
click at [389, 241] on div "wireless keybord and mouse Gaming Accessories [DATE] 10:29 AM SU MO TU WE TH FR…" at bounding box center [517, 271] width 299 height 62
click at [390, 246] on span "wireless keybord and mouse" at bounding box center [408, 248] width 75 height 12
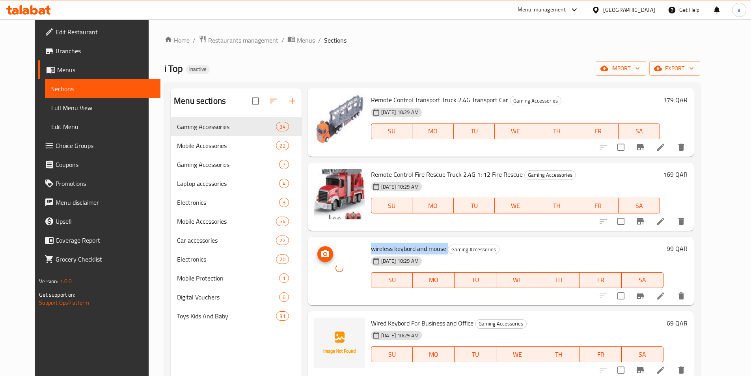
scroll to position [1380, 0]
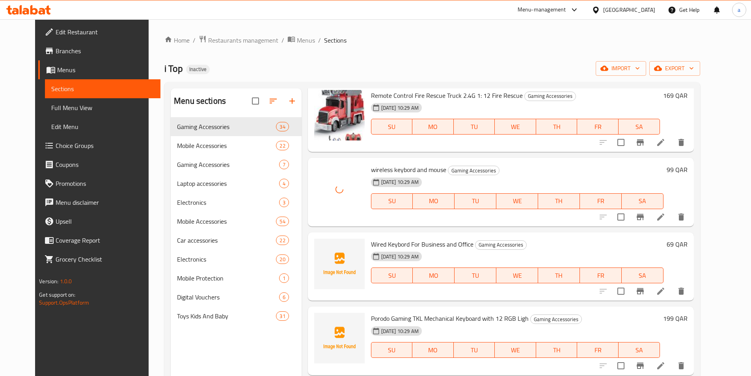
click at [397, 242] on span "Wired Keybord For Business and Office" at bounding box center [422, 244] width 103 height 12
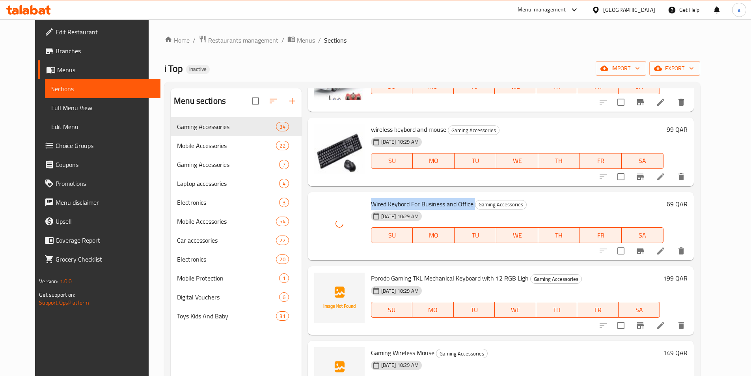
scroll to position [1459, 0]
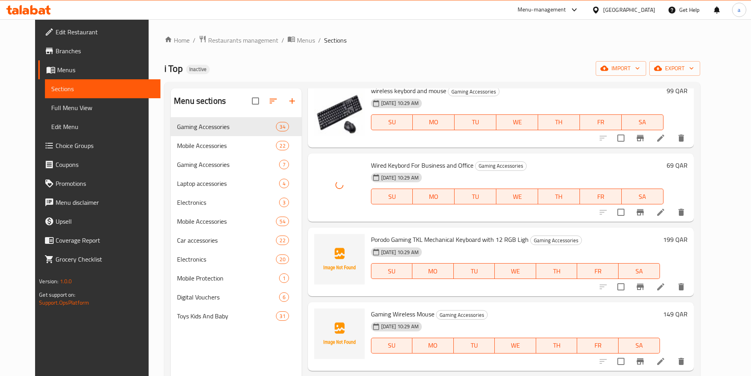
click at [427, 237] on span "Porodo Gaming TKL Mechanical Keyboard with 12 RGB Ligh" at bounding box center [450, 239] width 158 height 12
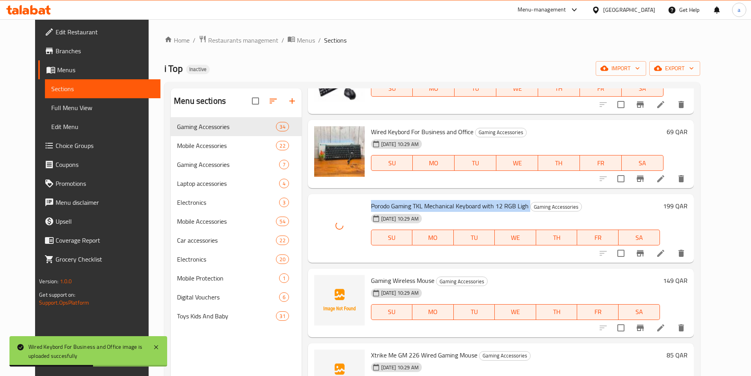
scroll to position [1538, 0]
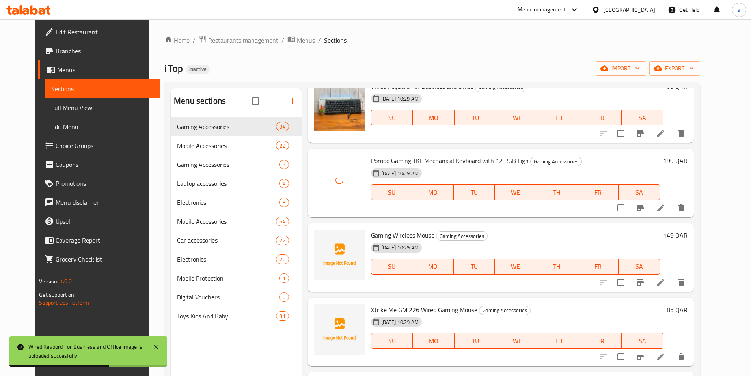
click at [388, 231] on span "Gaming Wireless Mouse" at bounding box center [402, 235] width 63 height 12
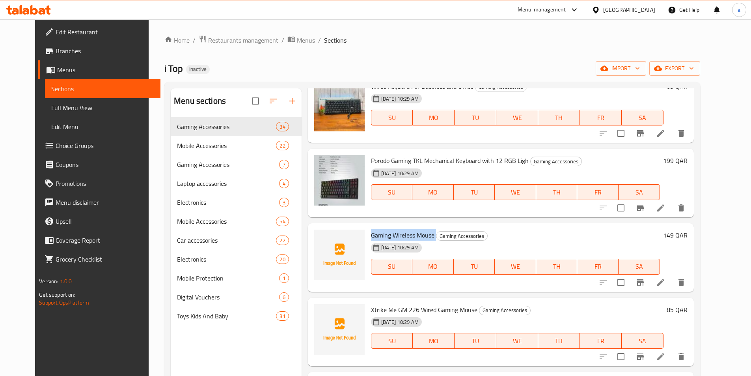
click at [406, 306] on span "Xtrike Me GM 226 Wired Gaming Mouse" at bounding box center [424, 310] width 106 height 12
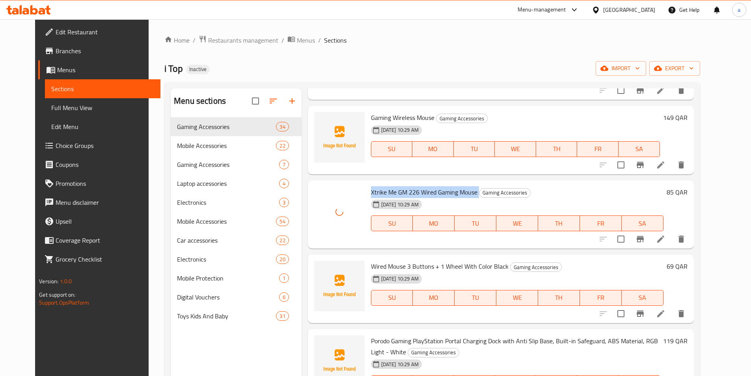
scroll to position [1656, 0]
click at [414, 270] on div "[DATE] 10:29 AM" at bounding box center [405, 278] width 75 height 16
click at [413, 269] on span "Wired Mouse 3 Buttons + 1 Wheel With Color Black" at bounding box center [440, 265] width 138 height 12
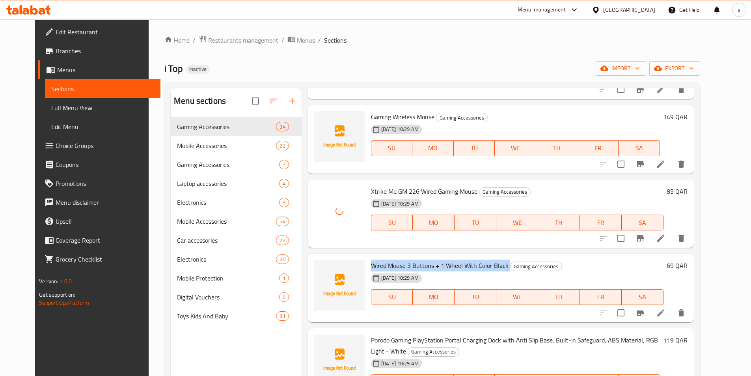
click at [413, 269] on span "Wired Mouse 3 Buttons + 1 Wheel With Color Black" at bounding box center [440, 265] width 138 height 12
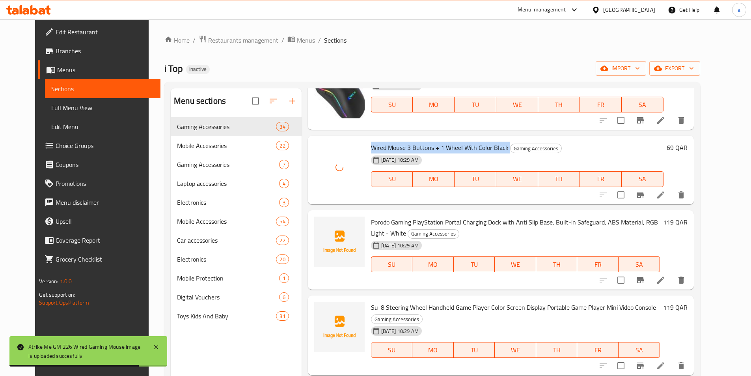
scroll to position [1774, 0]
click at [406, 222] on span "Porodo Gaming PlayStation Portal Charging Dock with Anti Slip Base, Built-in Sa…" at bounding box center [514, 227] width 287 height 23
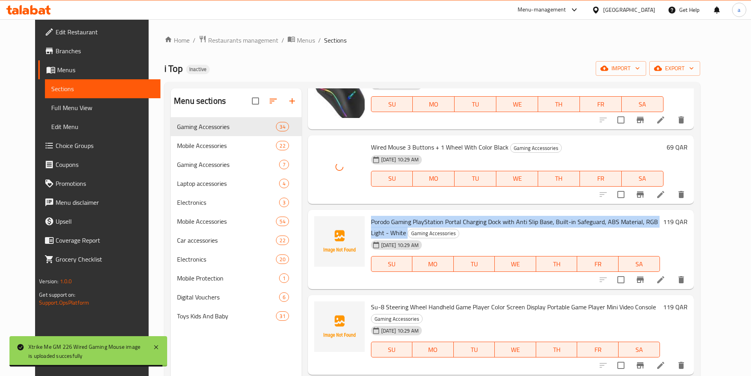
click at [406, 222] on span "Porodo Gaming PlayStation Portal Charging Dock with Anti Slip Base, Built-in Sa…" at bounding box center [514, 227] width 287 height 23
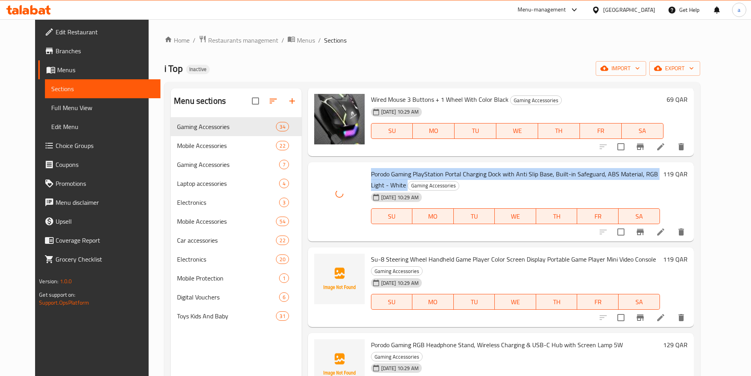
scroll to position [1892, 0]
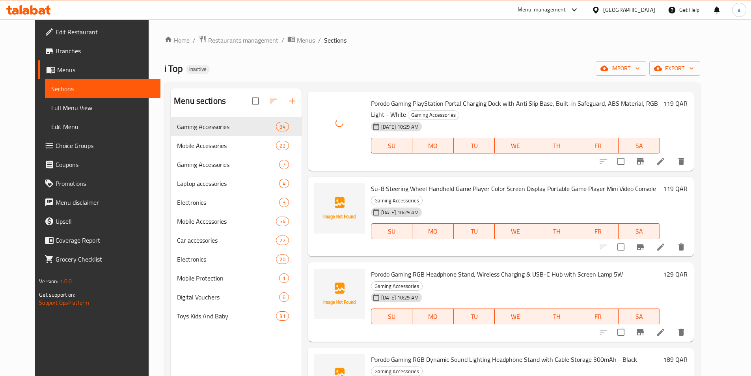
click at [426, 184] on span "Su-8 Steering Wheel Handheld Game Player Color Screen Display Portable Game Pla…" at bounding box center [513, 189] width 285 height 12
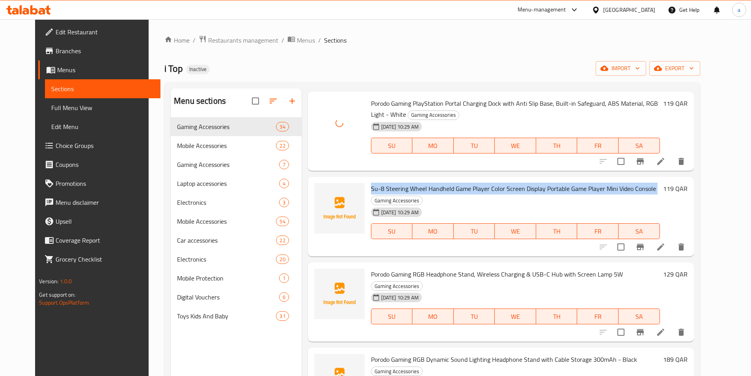
click at [426, 184] on span "Su-8 Steering Wheel Handheld Game Player Color Screen Display Portable Game Pla…" at bounding box center [513, 189] width 285 height 12
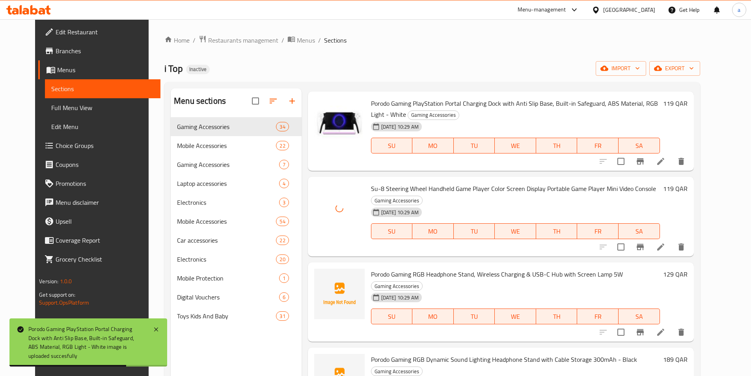
click at [424, 269] on span "Porodo Gaming RGB Headphone Stand, Wireless Charging & USB-C Hub with Screen La…" at bounding box center [497, 274] width 252 height 12
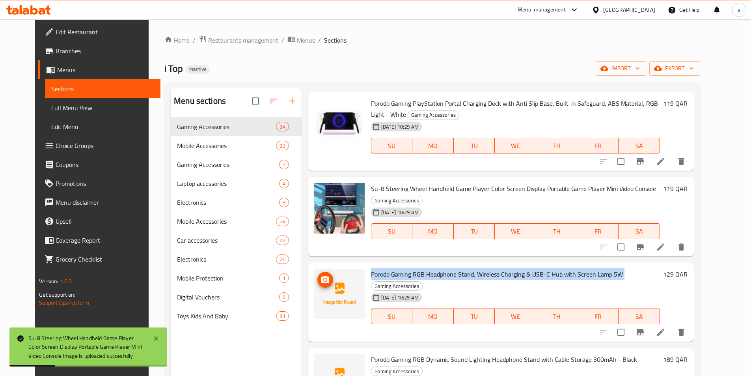
click at [326, 284] on img at bounding box center [339, 293] width 50 height 50
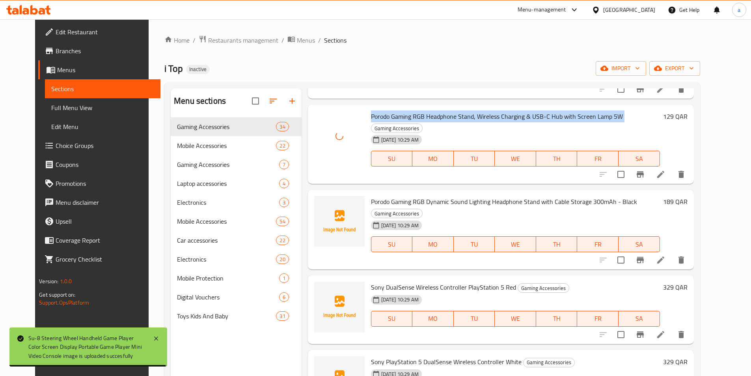
click at [416, 196] on span "Porodo Gaming RGB Dynamic Sound Lighting Headphone Stand with Cable Storage 300…" at bounding box center [504, 202] width 266 height 12
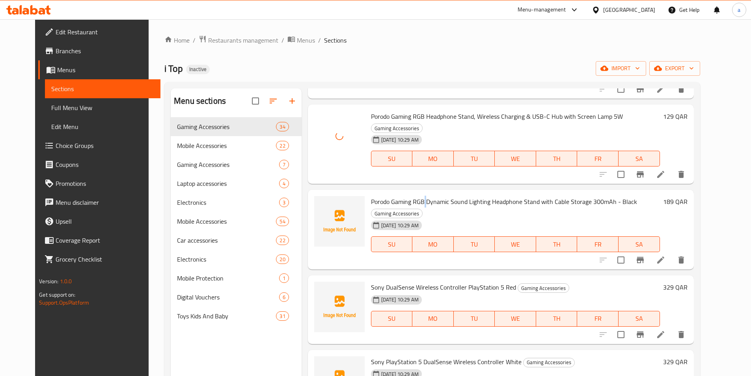
click at [416, 196] on span "Porodo Gaming RGB Dynamic Sound Lighting Headphone Stand with Cable Storage 300…" at bounding box center [504, 202] width 266 height 12
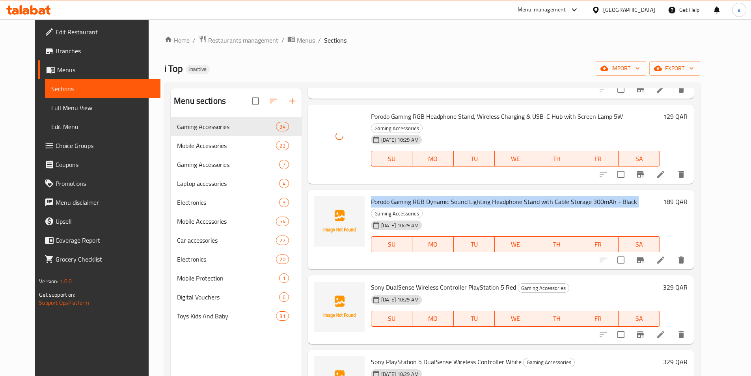
click at [416, 196] on span "Porodo Gaming RGB Dynamic Sound Lighting Headphone Stand with Cable Storage 300…" at bounding box center [504, 202] width 266 height 12
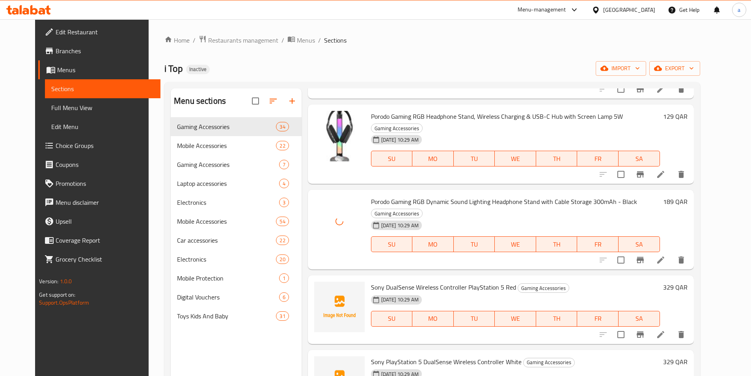
click at [431, 281] on span "Sony DualSense Wireless Controller PlayStation 5 Red" at bounding box center [443, 287] width 145 height 12
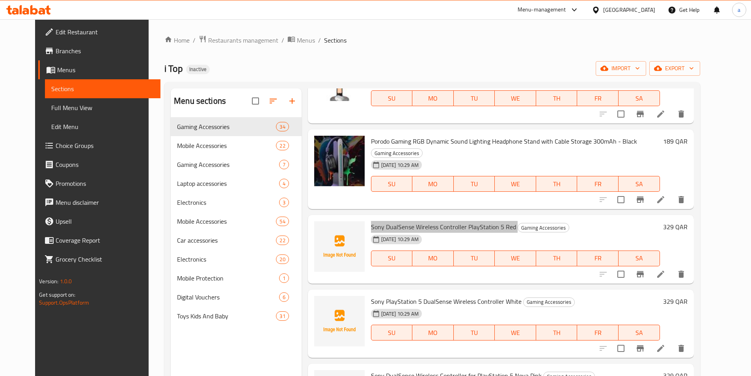
scroll to position [2129, 0]
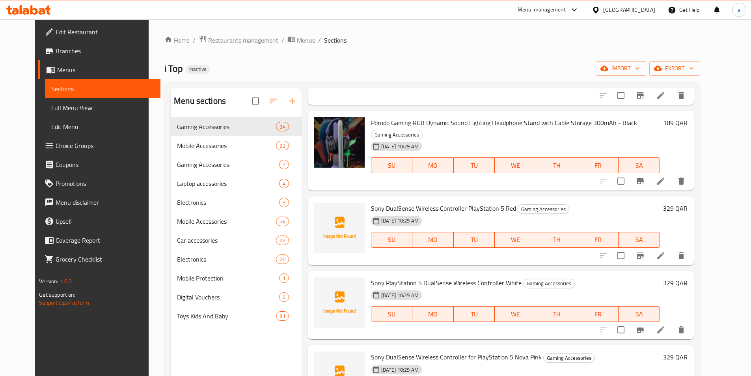
click at [454, 277] on span "Sony PlayStation 5 DualSense Wireless Controller White" at bounding box center [446, 283] width 151 height 12
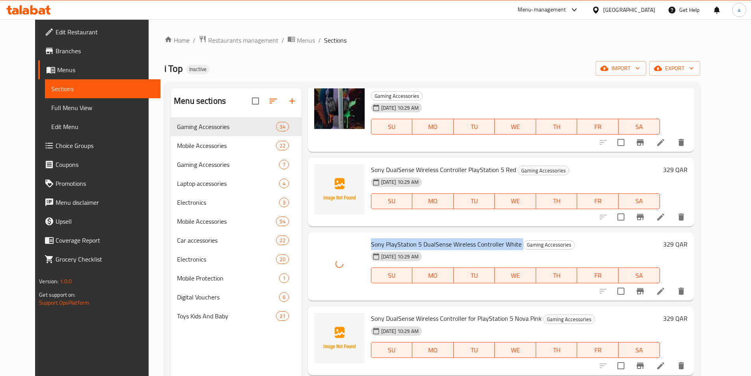
scroll to position [2205, 0]
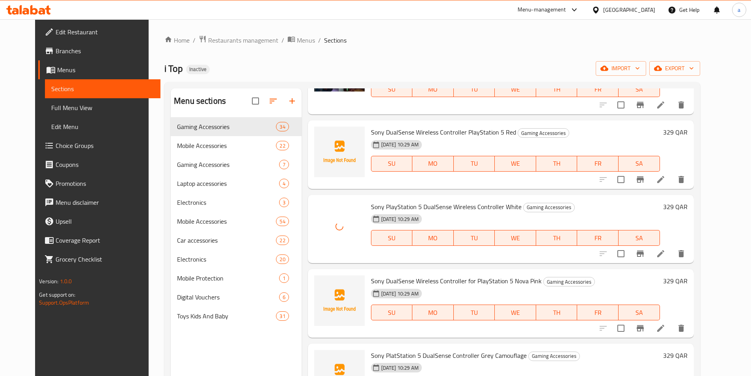
click at [434, 275] on span "Sony DualSense Wireless Controller for PlayStation 5 Nova Pink" at bounding box center [456, 281] width 171 height 12
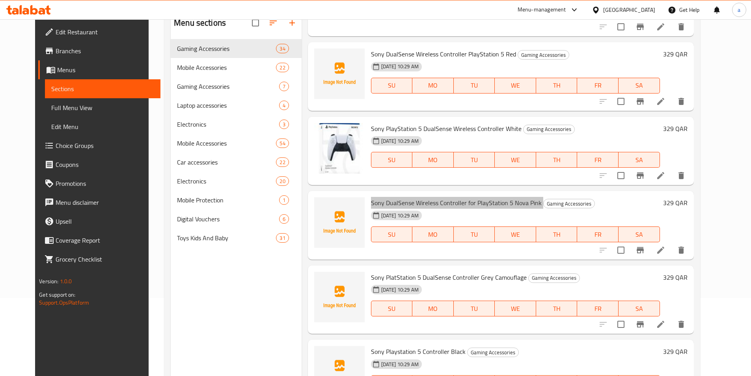
scroll to position [79, 0]
click at [474, 270] on span "Sony PlatStation 5 DualSense Controller Grey Camouflage" at bounding box center [449, 276] width 156 height 12
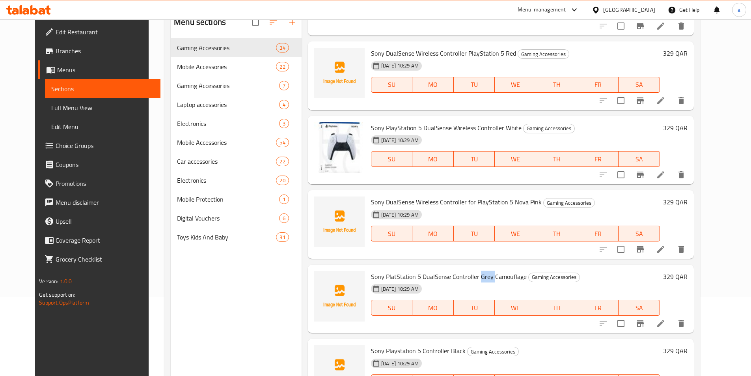
click at [474, 270] on span "Sony PlatStation 5 DualSense Controller Grey Camouflage" at bounding box center [449, 276] width 156 height 12
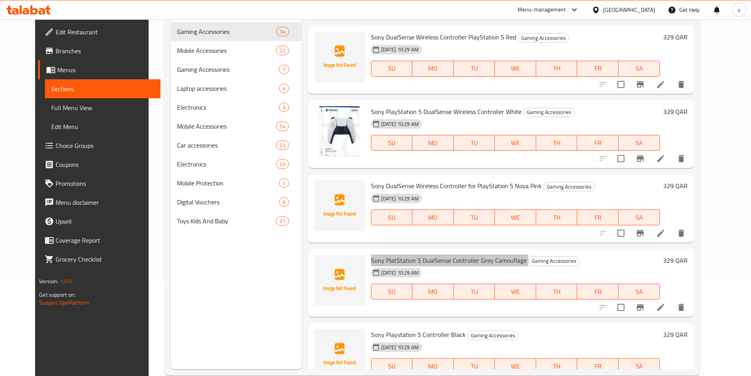
scroll to position [110, 0]
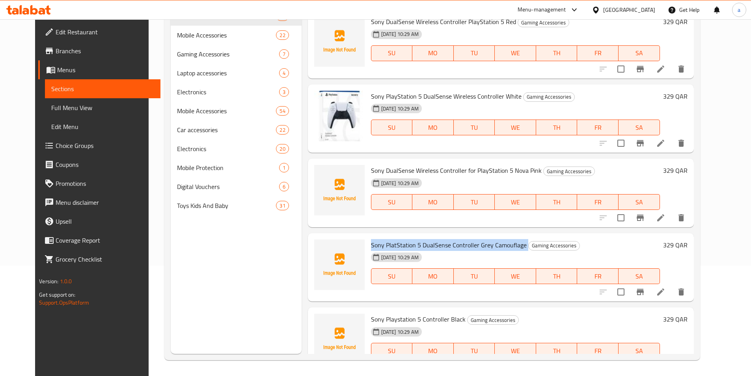
click at [413, 313] on span "Sony Playstation 5 Controller Black" at bounding box center [418, 319] width 95 height 12
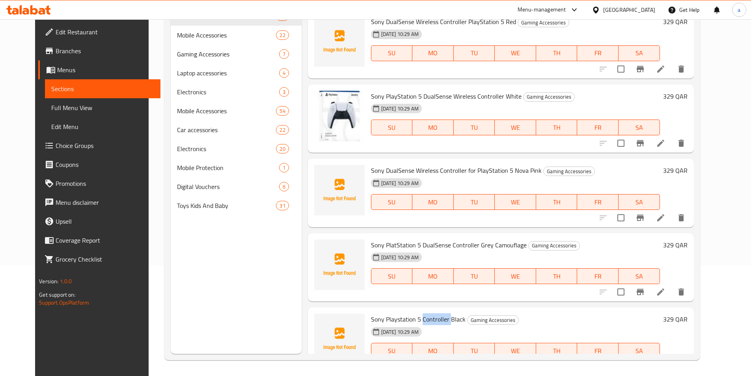
click at [413, 313] on span "Sony Playstation 5 Controller Black" at bounding box center [418, 319] width 95 height 12
click at [420, 313] on span "Sony Playstation 5 Controller Black" at bounding box center [418, 319] width 95 height 12
click at [434, 239] on span "Sony PlatStation 5 DualSense Controller Grey Camouflage" at bounding box center [449, 245] width 156 height 12
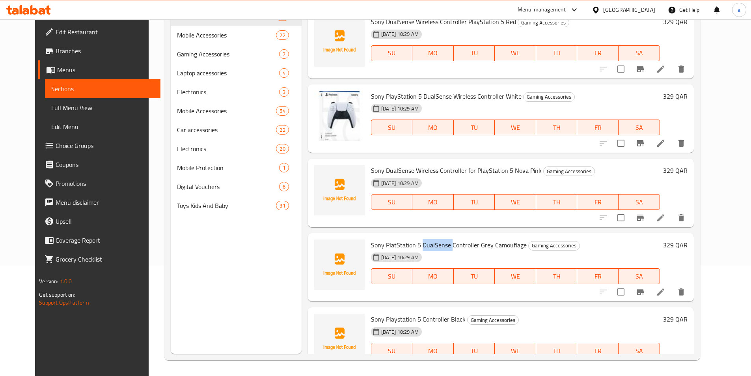
click at [434, 239] on span "Sony PlatStation 5 DualSense Controller Grey Camouflage" at bounding box center [449, 245] width 156 height 12
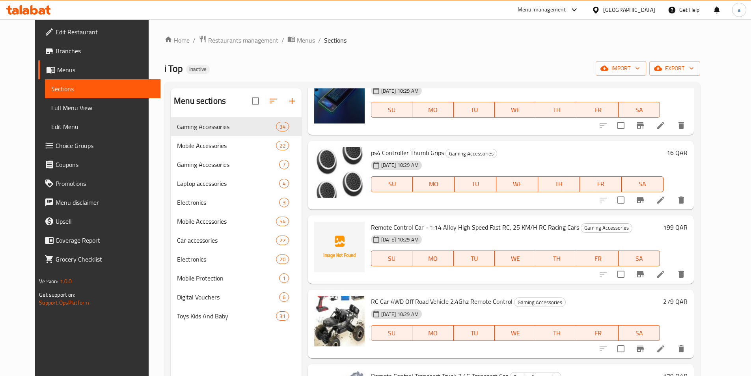
scroll to position [1104, 0]
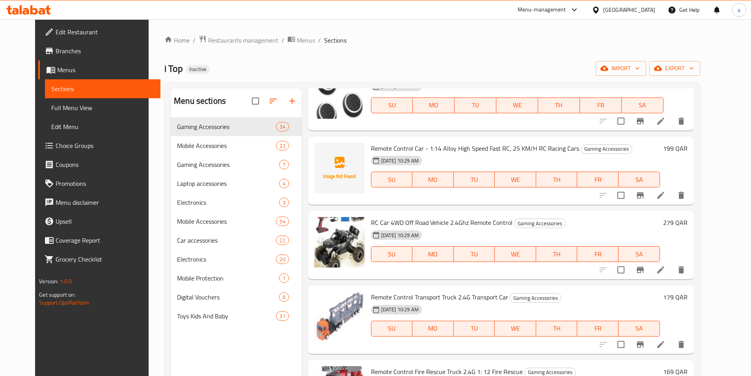
click at [412, 148] on span "Remote Control Car - 1:14 Alloy High Speed Fast RC, 25 KM/H RC Racing Cars" at bounding box center [475, 148] width 208 height 12
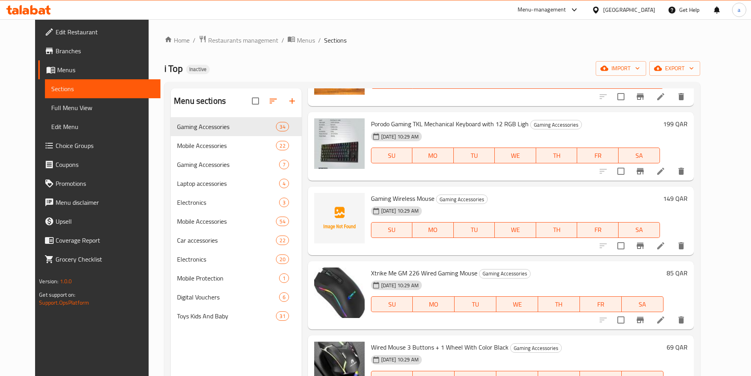
scroll to position [1577, 0]
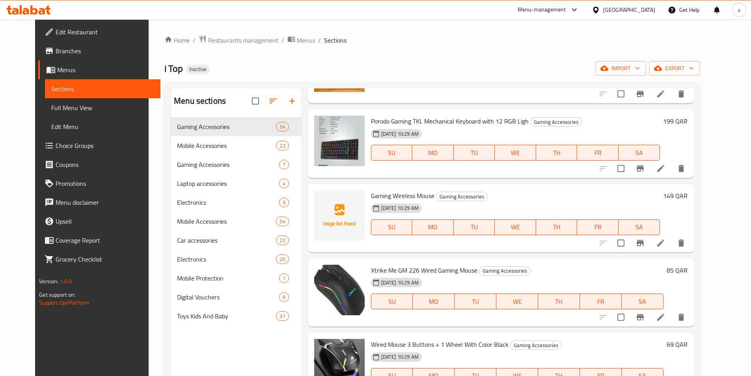
click at [409, 196] on span "Gaming Wireless Mouse" at bounding box center [402, 196] width 63 height 12
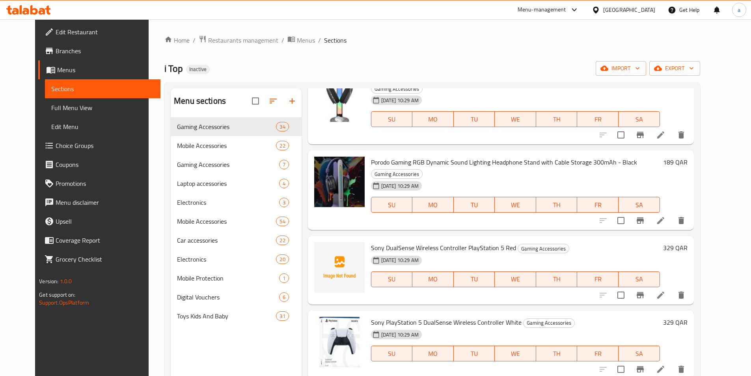
scroll to position [2129, 0]
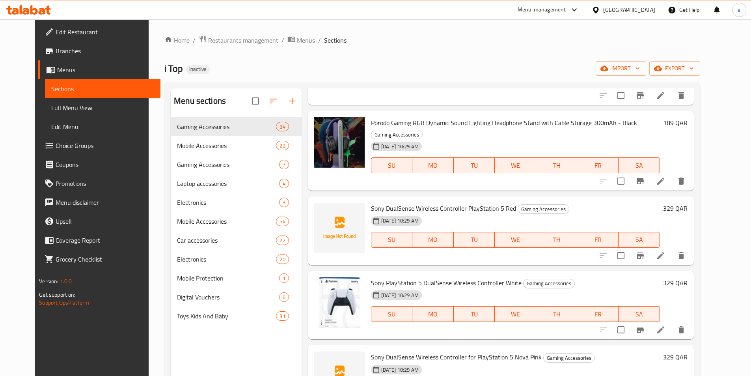
click at [387, 202] on span "Sony DualSense Wireless Controller PlayStation 5 Red" at bounding box center [443, 208] width 145 height 12
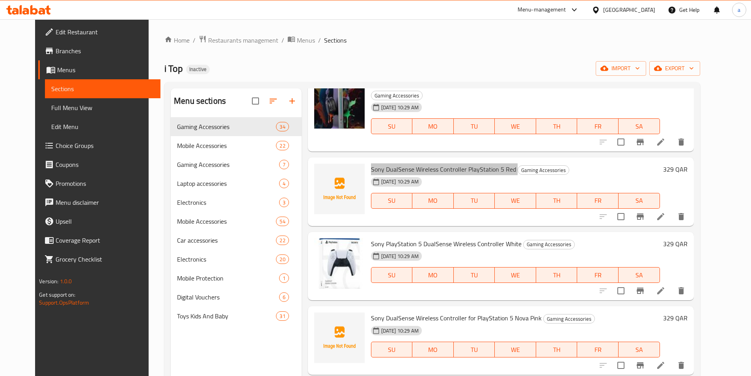
scroll to position [2205, 0]
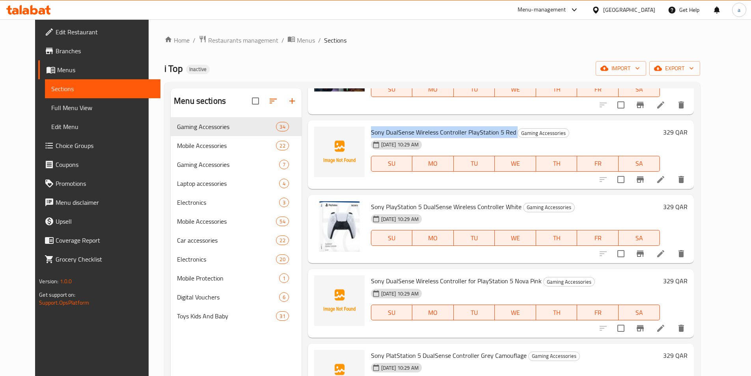
click at [417, 275] on span "Sony DualSense Wireless Controller for PlayStation 5 Nova Pink" at bounding box center [456, 281] width 171 height 12
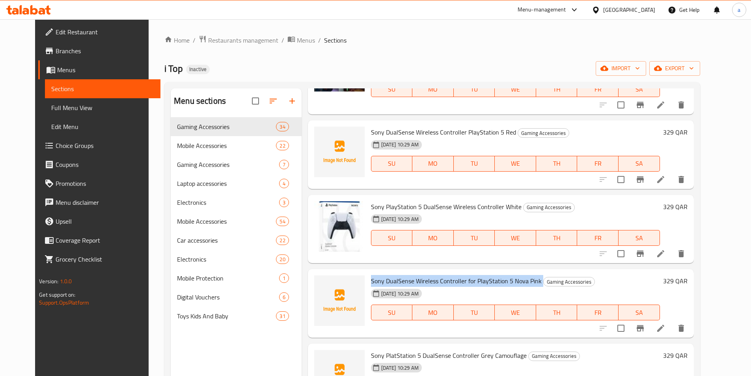
click at [417, 275] on span "Sony DualSense Wireless Controller for PlayStation 5 Nova Pink" at bounding box center [456, 281] width 171 height 12
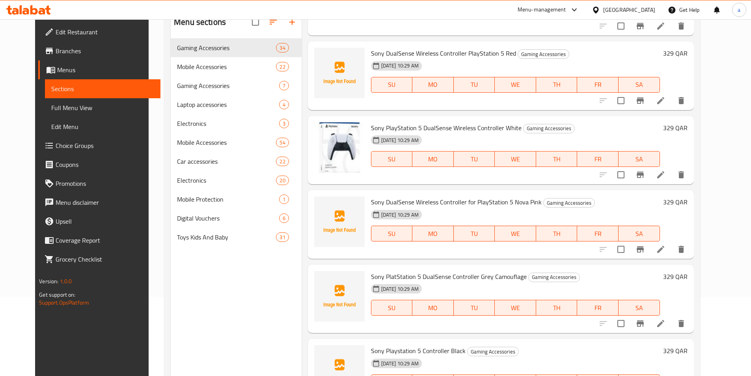
click at [431, 270] on span "Sony PlatStation 5 DualSense Controller Grey Camouflage" at bounding box center [449, 276] width 156 height 12
click at [426, 345] on span "Sony Playstation 5 Controller Black" at bounding box center [418, 351] width 95 height 12
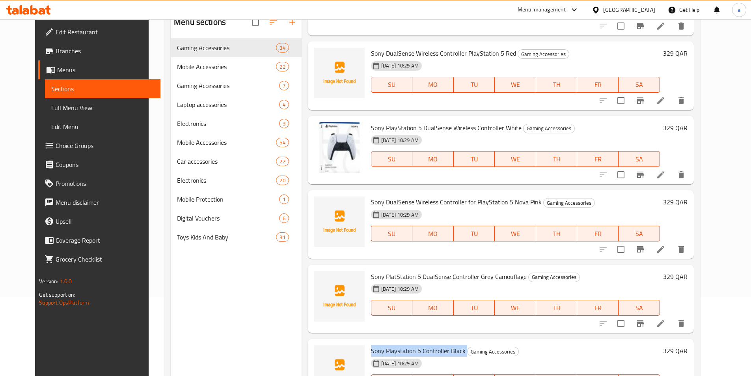
click at [426, 345] on span "Sony Playstation 5 Controller Black" at bounding box center [418, 351] width 95 height 12
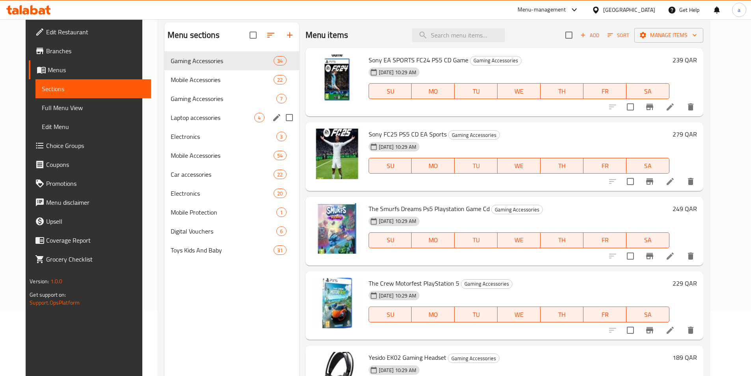
scroll to position [0, 0]
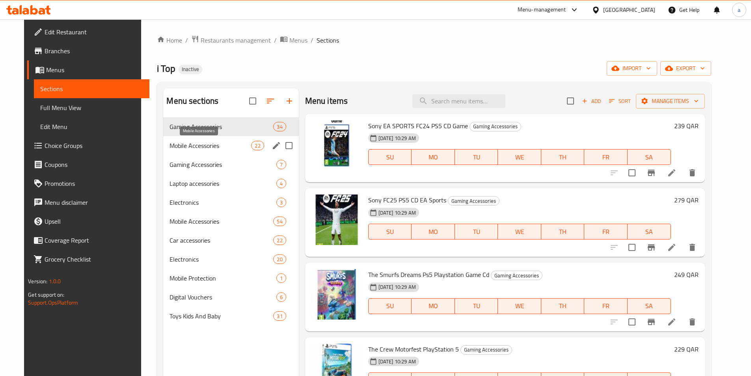
click at [176, 146] on span "Mobile Accessories" at bounding box center [211, 145] width 82 height 9
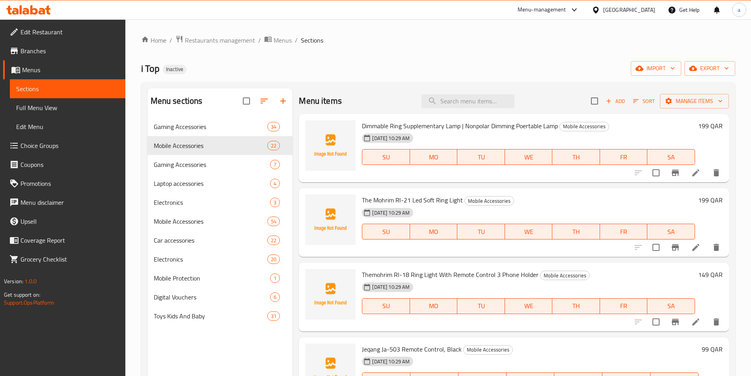
click at [424, 124] on span "Dimmable Ring Supplementary Lamp | Nonpolar Dimming Poertable Lamp" at bounding box center [460, 126] width 196 height 12
click at [427, 201] on span "The Mohrim Rl-21 Led Soft Ring Light" at bounding box center [412, 200] width 101 height 12
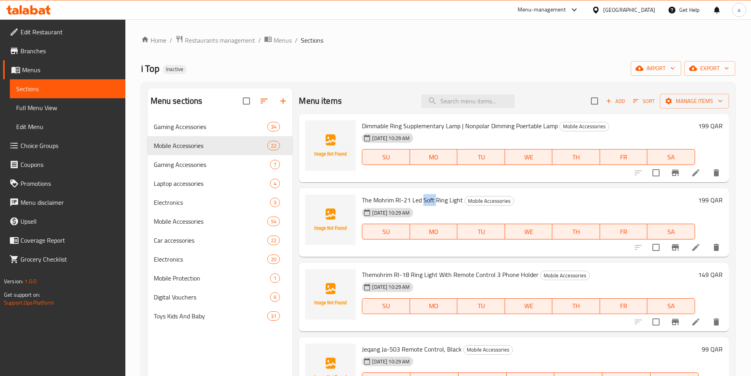
click at [427, 201] on span "The Mohrim Rl-21 Led Soft Ring Light" at bounding box center [412, 200] width 101 height 12
click at [429, 275] on span "Themohrim Rl-18 Ring Light With Remote Control 3 Phone Holder" at bounding box center [450, 274] width 177 height 12
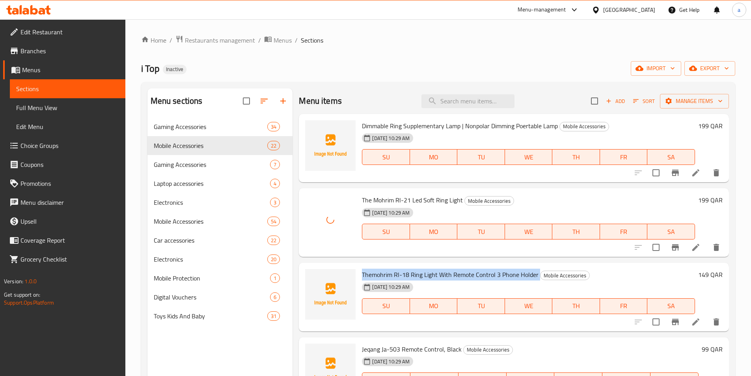
click at [429, 275] on span "Themohrim Rl-18 Ring Light With Remote Control 3 Phone Holder" at bounding box center [450, 274] width 177 height 12
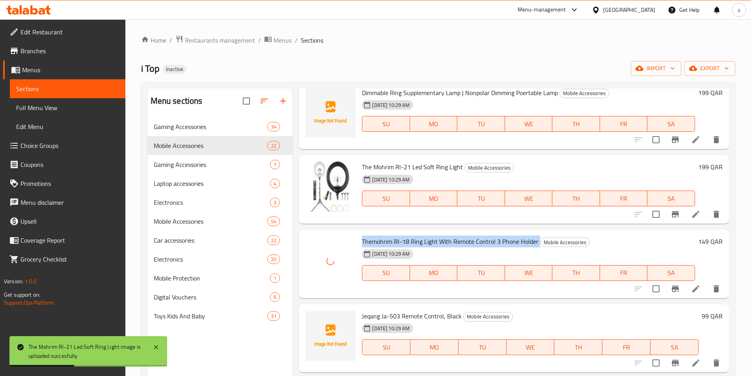
scroll to position [79, 0]
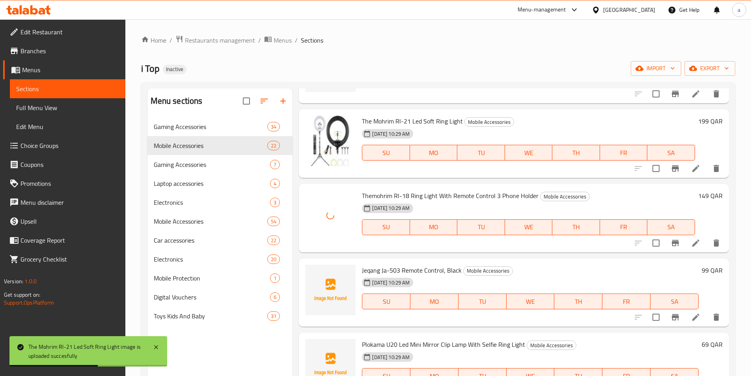
click at [407, 269] on span "Jeqang Ja-503 Remote Control, Black" at bounding box center [412, 270] width 100 height 12
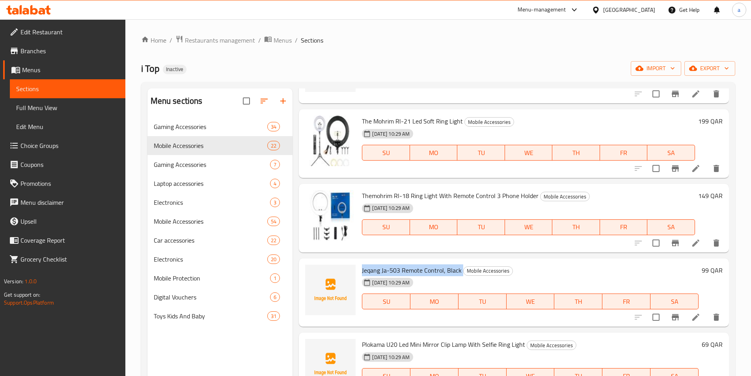
click at [373, 271] on span "Jeqang Ja-503 Remote Control, Black" at bounding box center [412, 270] width 100 height 12
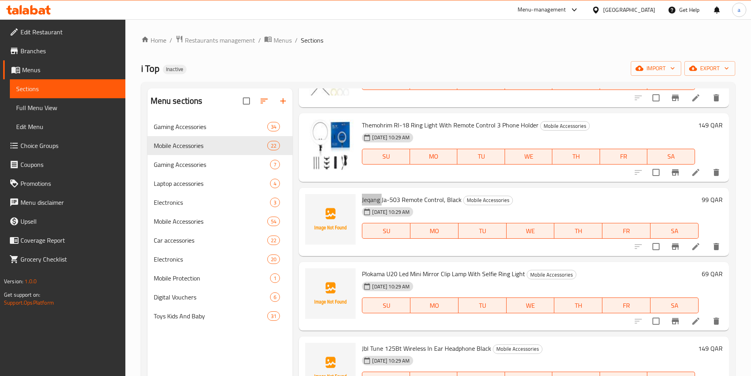
scroll to position [158, 0]
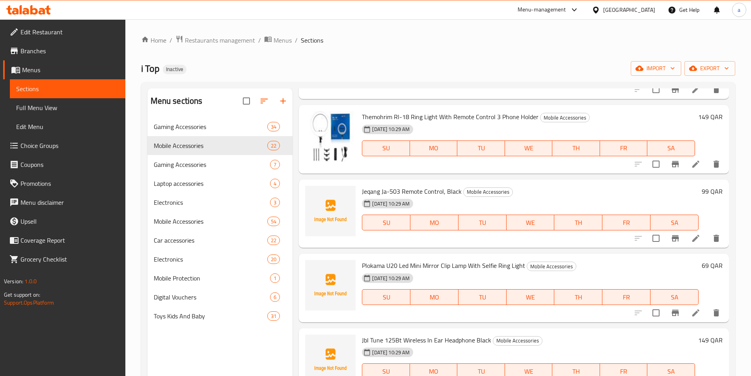
click at [418, 263] on span "Plokama U20 Led Mini Mirror Clip Lamp With Selfie Ring Light" at bounding box center [443, 265] width 163 height 12
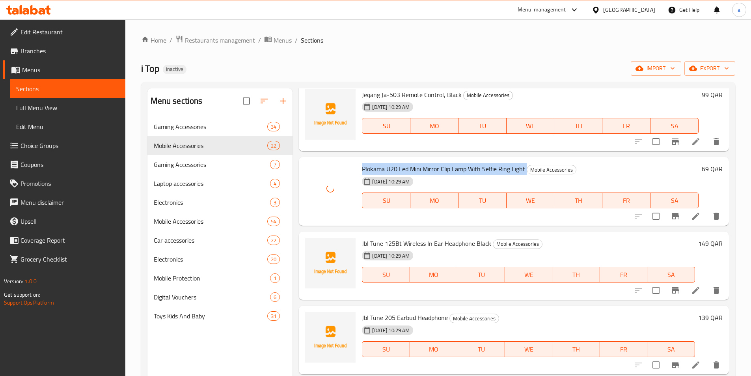
scroll to position [276, 0]
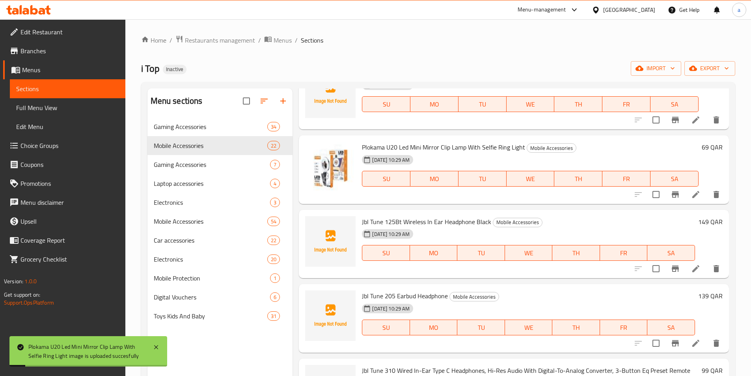
click at [417, 218] on span "Jbl Tune 125Bt Wireless In Ear Headphone Black" at bounding box center [426, 222] width 129 height 12
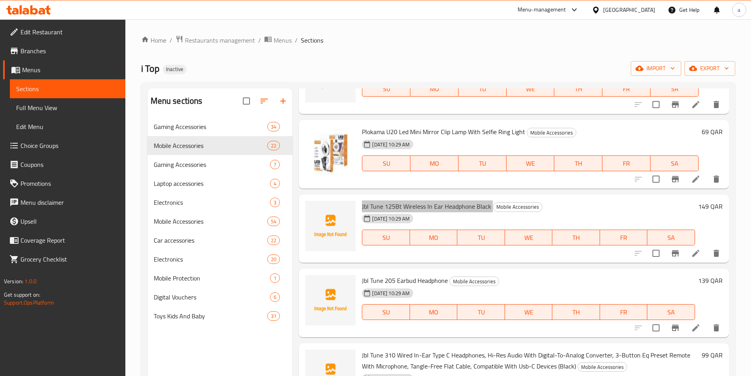
scroll to position [315, 0]
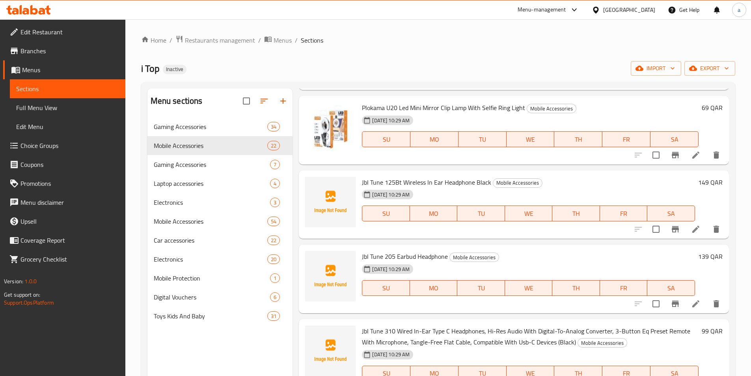
click at [367, 254] on span "Jbl Tune 205 Earbud Headphone" at bounding box center [405, 256] width 86 height 12
click at [395, 254] on span "Jbl Tune 205 Earbud Headphone" at bounding box center [405, 256] width 86 height 12
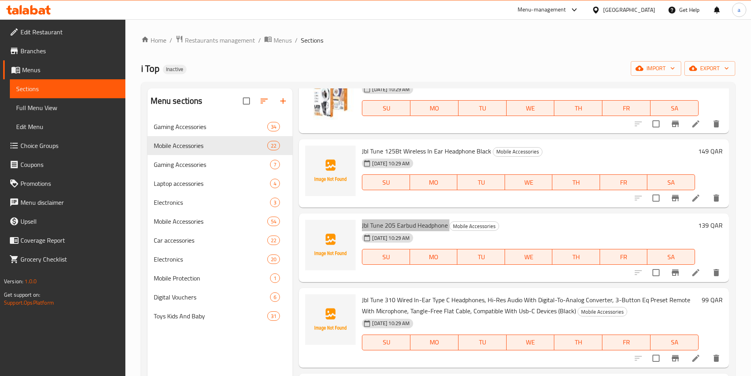
scroll to position [394, 0]
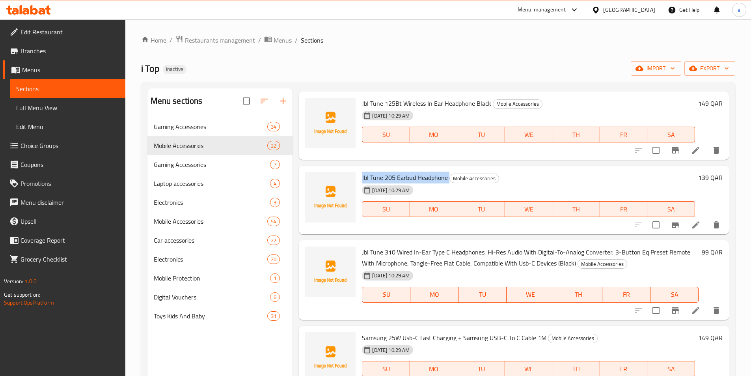
click at [385, 252] on span "Jbl Tune 310 Wired In-Ear Type C Headphones, Hi-Res Audio With Digital-To-Analo…" at bounding box center [526, 257] width 328 height 23
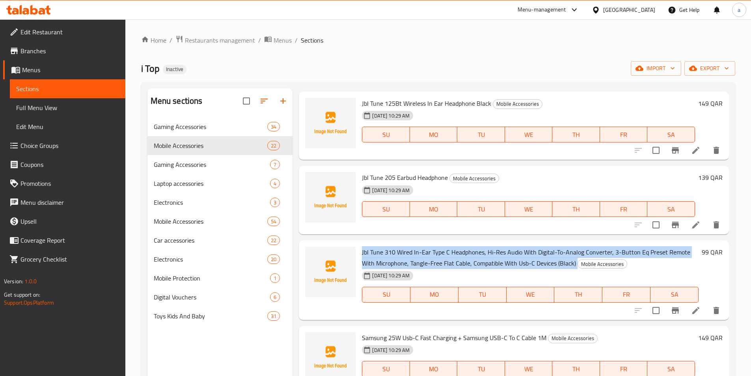
click at [385, 252] on span "Jbl Tune 310 Wired In-Ear Type C Headphones, Hi-Res Audio With Digital-To-Analo…" at bounding box center [526, 257] width 328 height 23
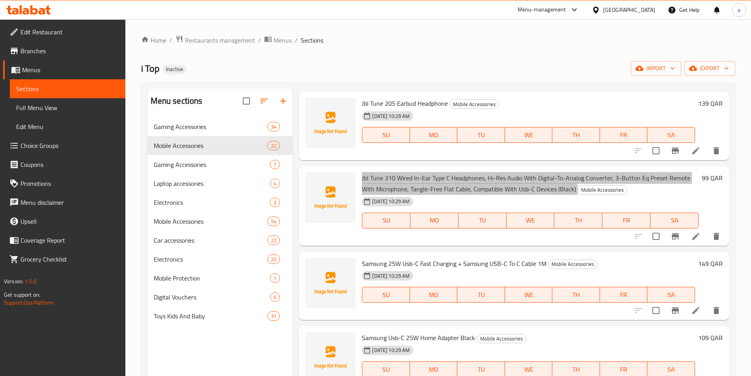
scroll to position [473, 0]
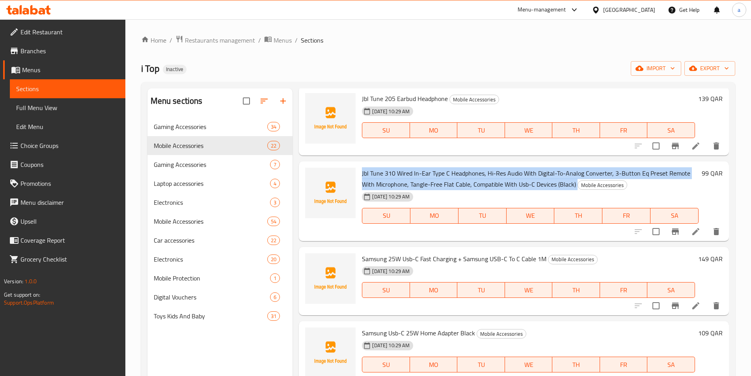
click at [403, 260] on span "Samsung 25W Usb-C Fast Charging + Samsung USB-C To C Cable 1M" at bounding box center [454, 259] width 185 height 12
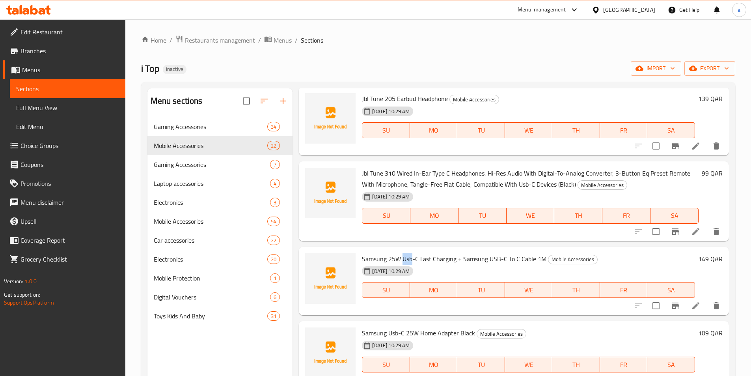
click at [403, 260] on span "Samsung 25W Usb-C Fast Charging + Samsung USB-C To C Cable 1M" at bounding box center [454, 259] width 185 height 12
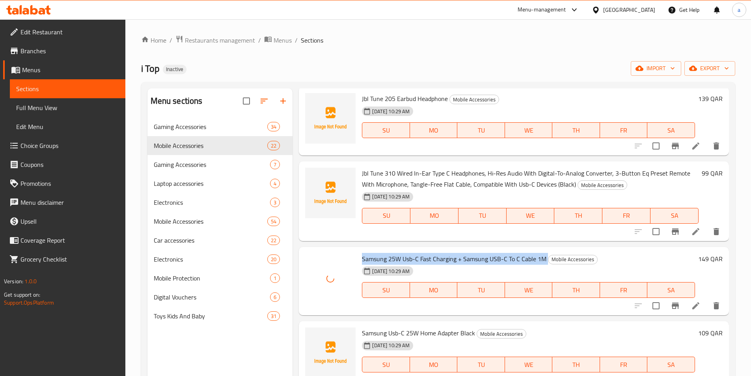
scroll to position [552, 0]
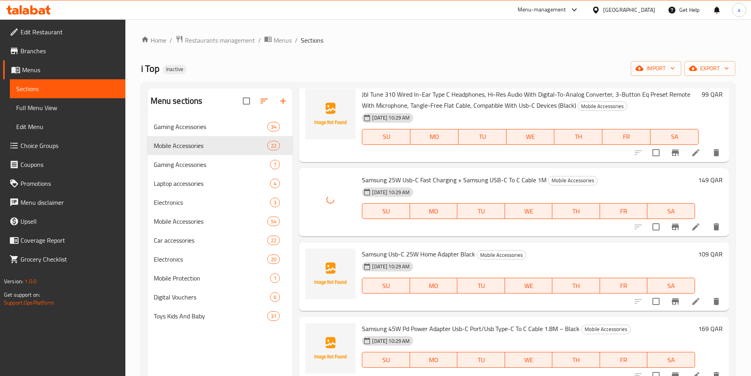
click at [417, 248] on span "Samsung Usb-C 25W Home Adapter Black" at bounding box center [418, 254] width 113 height 12
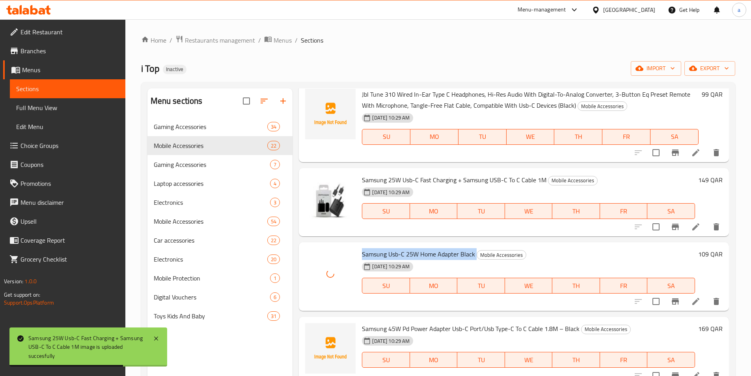
scroll to position [631, 0]
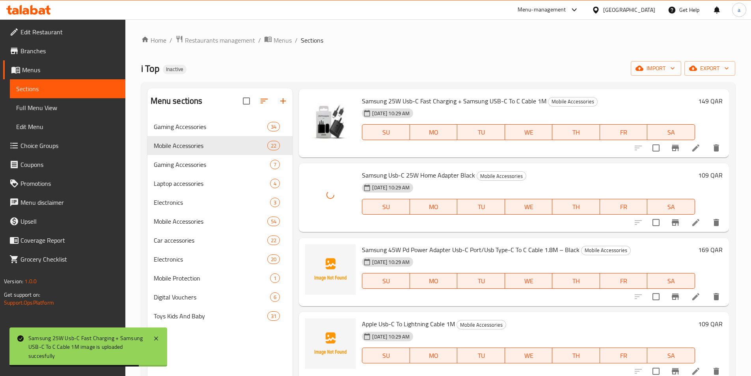
click at [397, 250] on span "Samsung 45W Pd Power Adapter Usb-C Port/Usb Type-C To C Cable 1.8M – Black" at bounding box center [471, 250] width 218 height 12
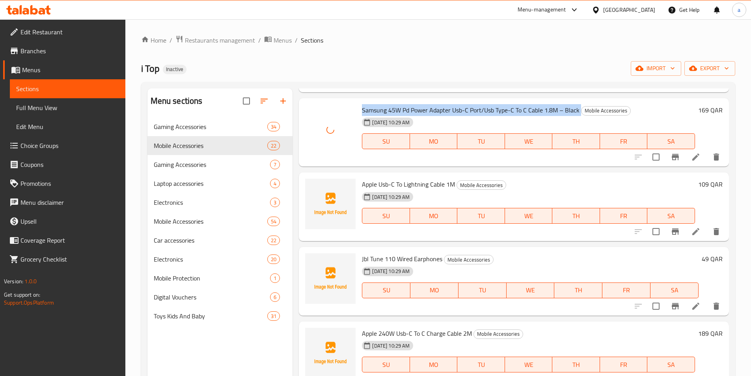
scroll to position [789, 0]
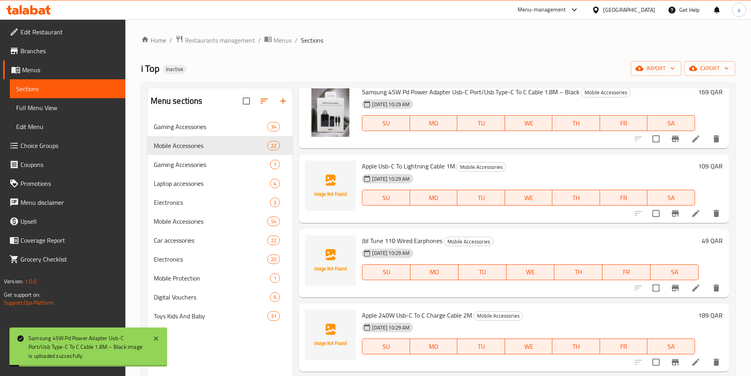
click at [407, 165] on span "Apple Usb-C To Lightning Cable 1M" at bounding box center [408, 166] width 93 height 12
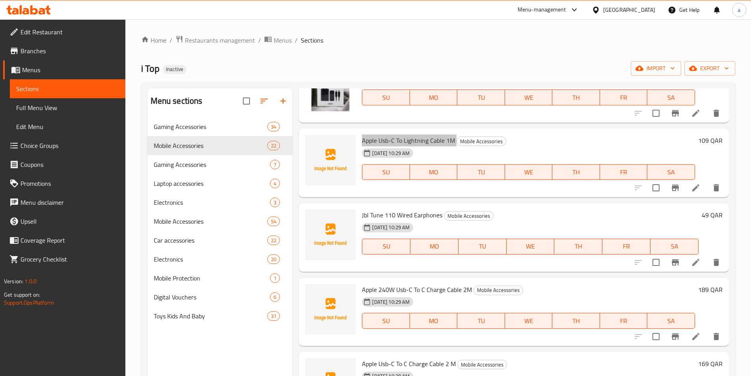
scroll to position [828, 0]
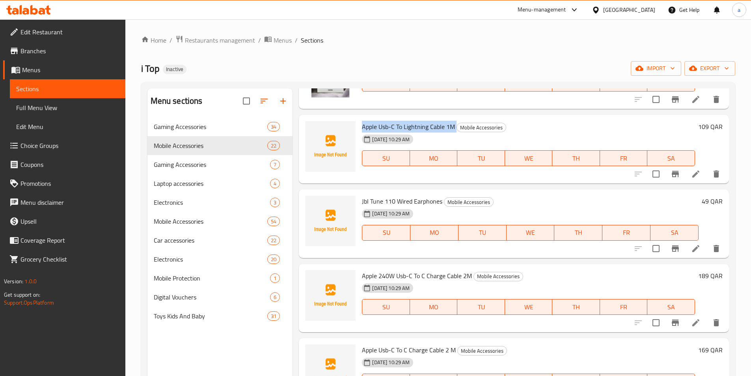
click at [391, 203] on span "Jbl Tune 110 Wired Earphones" at bounding box center [402, 201] width 80 height 12
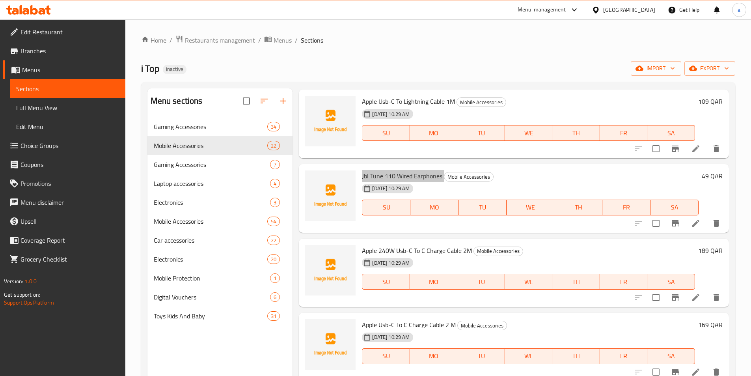
scroll to position [867, 0]
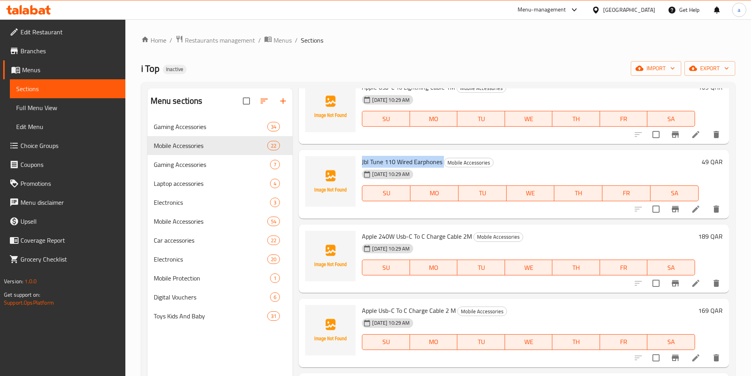
click at [403, 235] on span "Apple 240W Usb-C To C Charge Cable 2M" at bounding box center [417, 236] width 110 height 12
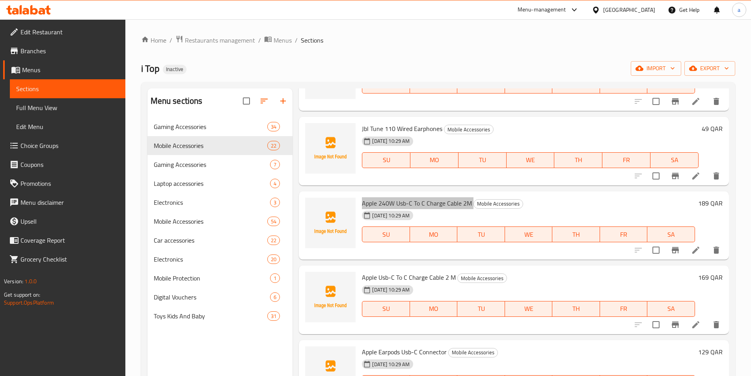
scroll to position [946, 0]
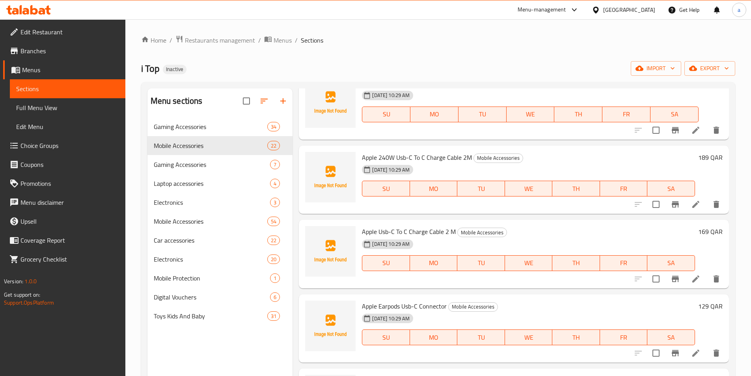
click at [401, 229] on span "Apple Usb-C To C Charge Cable 2 M​" at bounding box center [409, 232] width 94 height 12
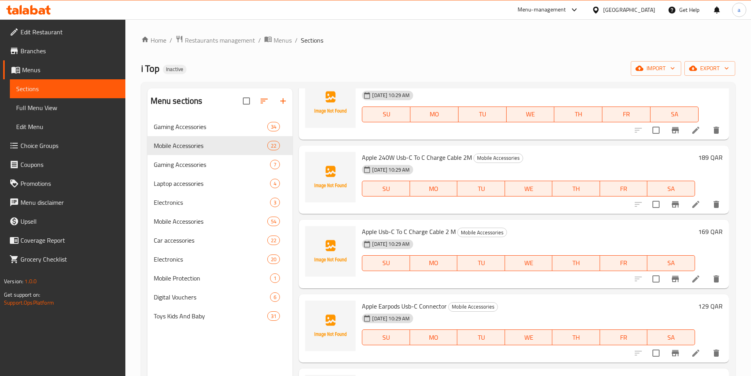
click at [401, 303] on span "Apple Earpods Usb-C Connector" at bounding box center [404, 306] width 85 height 12
click at [416, 308] on span "Apple Earpods Usb-C Connector" at bounding box center [404, 306] width 85 height 12
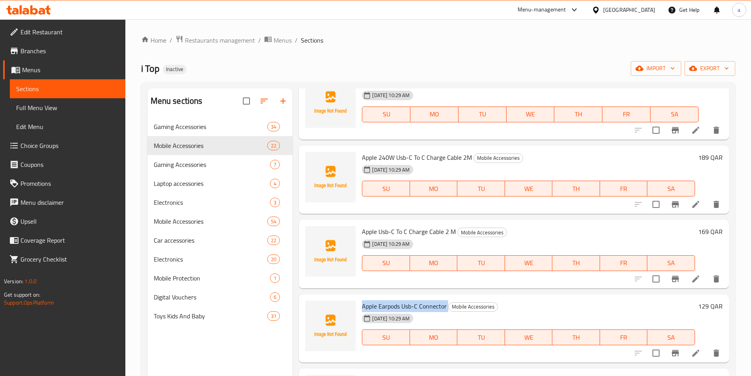
click at [416, 308] on span "Apple Earpods Usb-C Connector" at bounding box center [404, 306] width 85 height 12
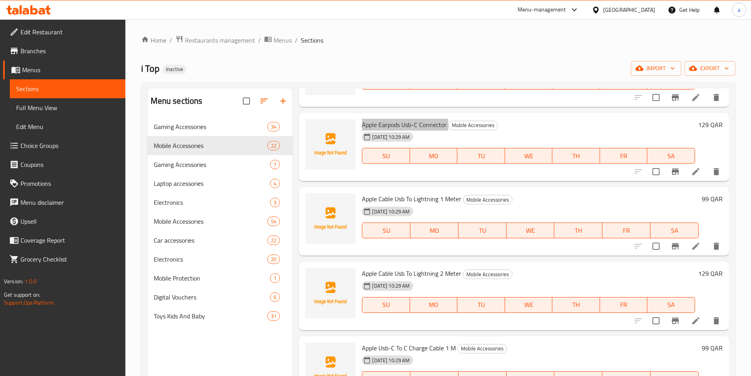
scroll to position [1143, 0]
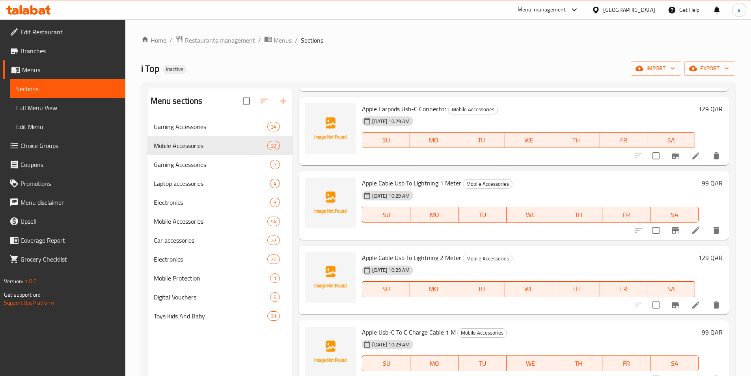
click at [395, 184] on span "Apple Cable Usb To Lightning 1 Meter" at bounding box center [411, 183] width 99 height 12
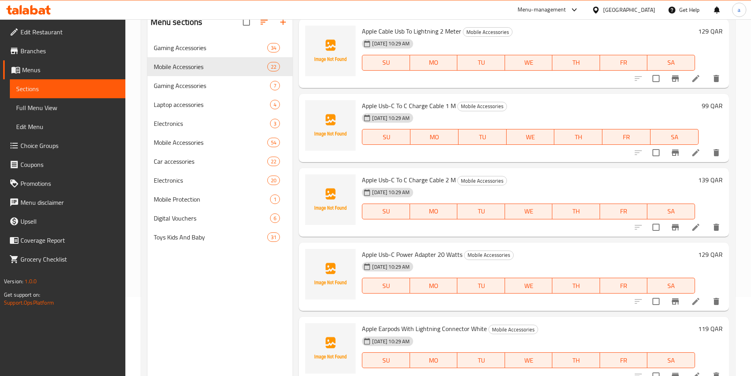
scroll to position [110, 0]
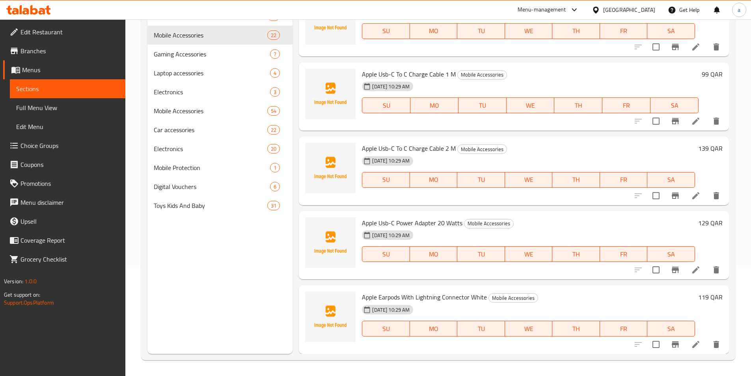
click at [434, 293] on span "Apple Earpods With Lightning Connector White" at bounding box center [424, 297] width 125 height 12
click at [580, 292] on h6 "Apple Earpods With Lightning Connector White Mobile Accessories" at bounding box center [528, 296] width 333 height 11
click at [415, 221] on span "Apple Usb-C Power Adapter 20 Watts" at bounding box center [412, 223] width 101 height 12
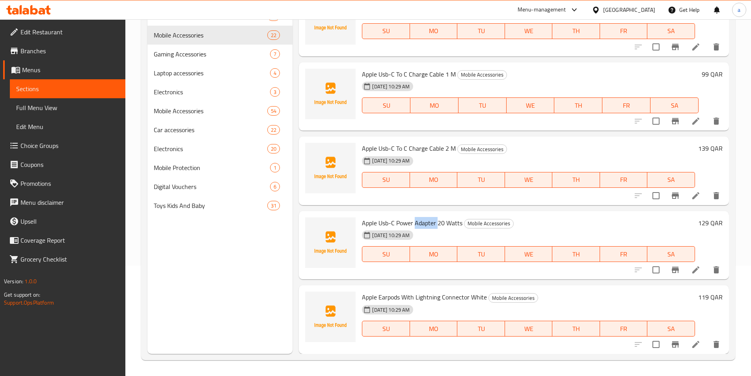
click at [415, 221] on span "Apple Usb-C Power Adapter 20 Watts" at bounding box center [412, 223] width 101 height 12
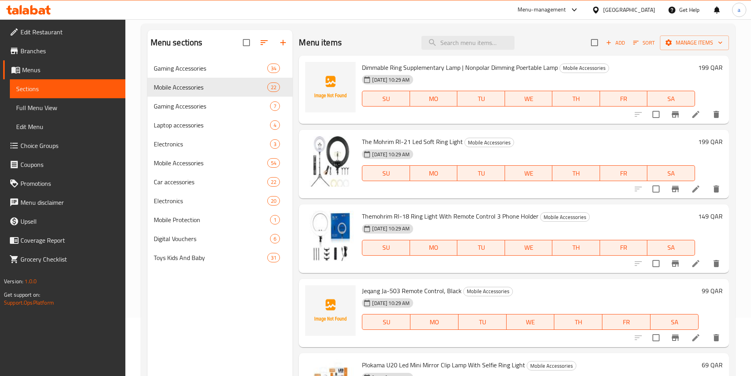
scroll to position [0, 0]
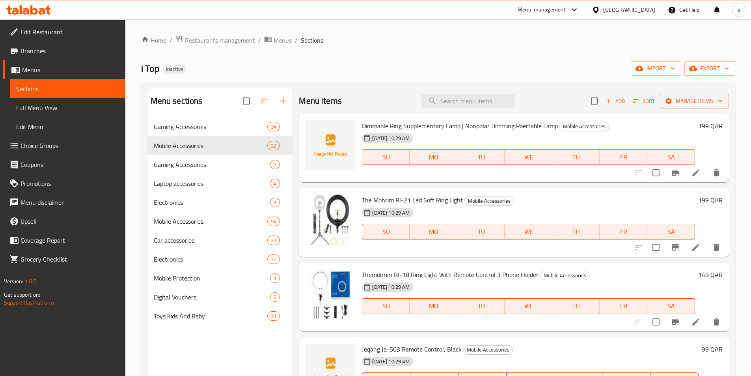
click at [403, 128] on span "Dimmable Ring Supplementary Lamp | Nonpolar Dimming Poertable Lamp" at bounding box center [460, 126] width 196 height 12
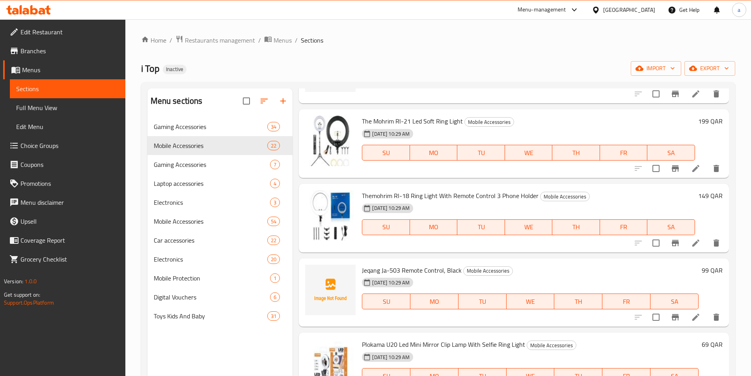
click at [402, 271] on span "Jeqang Ja-503 Remote Control, Black" at bounding box center [412, 270] width 100 height 12
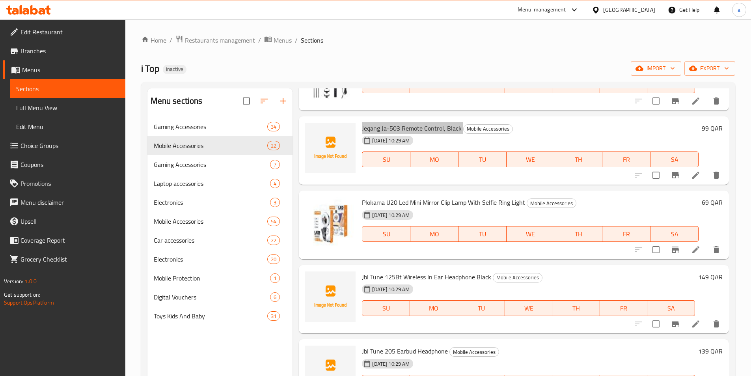
scroll to position [276, 0]
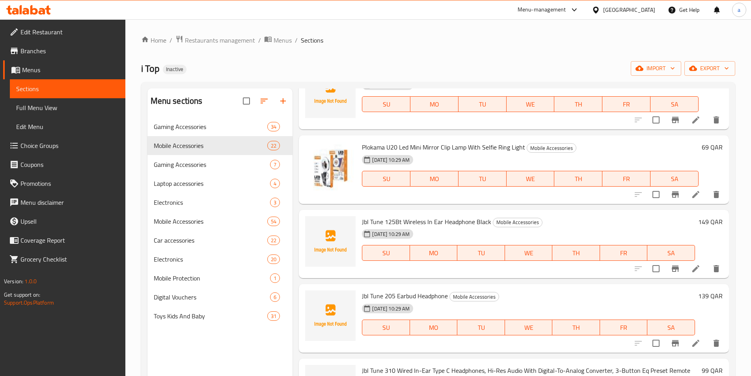
click at [421, 218] on span "Jbl Tune 125Bt Wireless In Ear Headphone Black" at bounding box center [426, 222] width 129 height 12
click at [395, 292] on span "Jbl Tune 205 Earbud Headphone" at bounding box center [405, 296] width 86 height 12
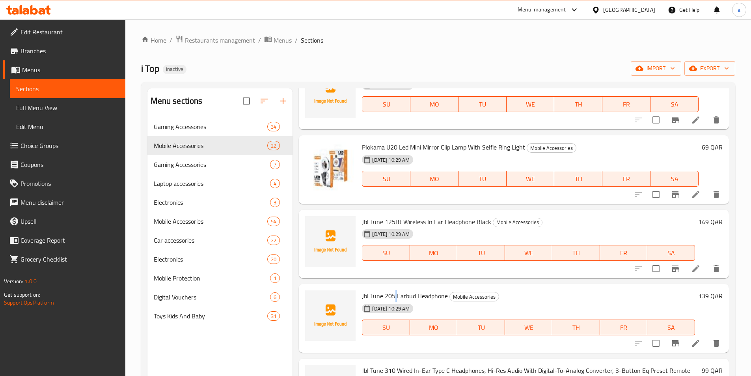
click at [395, 292] on span "Jbl Tune 205 Earbud Headphone" at bounding box center [405, 296] width 86 height 12
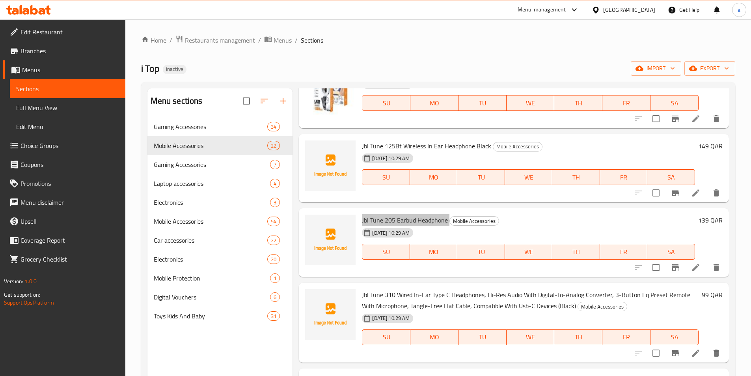
scroll to position [355, 0]
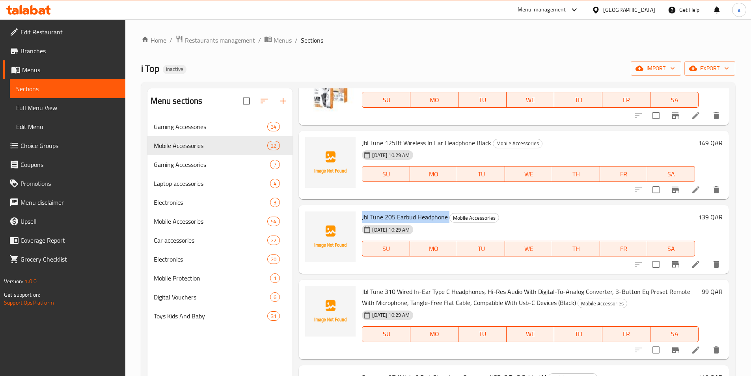
click at [420, 288] on span "Jbl Tune 310 Wired In-Ear Type C Headphones, Hi-Res Audio With Digital-To-Analo…" at bounding box center [526, 296] width 328 height 23
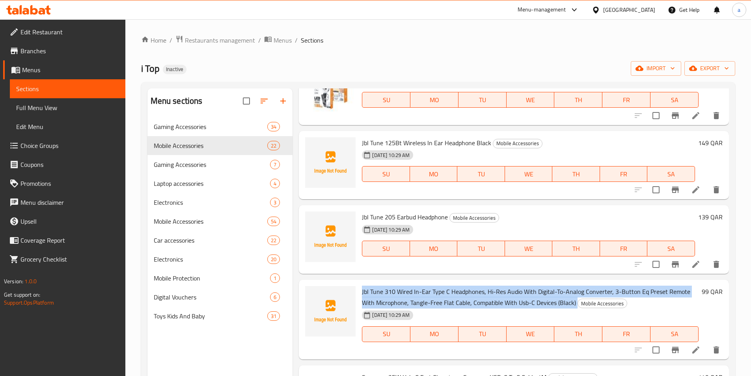
click at [420, 288] on span "Jbl Tune 310 Wired In-Ear Type C Headphones, Hi-Res Audio With Digital-To-Analo…" at bounding box center [526, 296] width 328 height 23
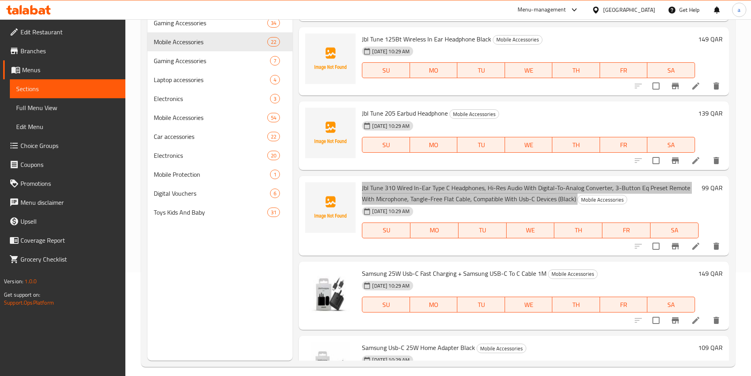
scroll to position [110, 0]
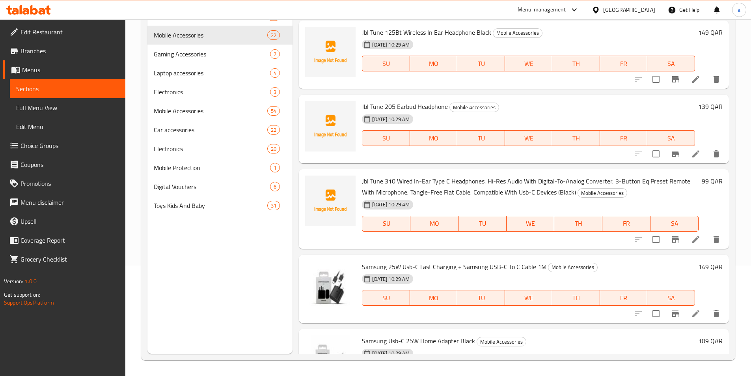
click at [386, 265] on span "Samsung 25W Usb-C Fast Charging + Samsung USB-C To C Cable 1M" at bounding box center [454, 267] width 185 height 12
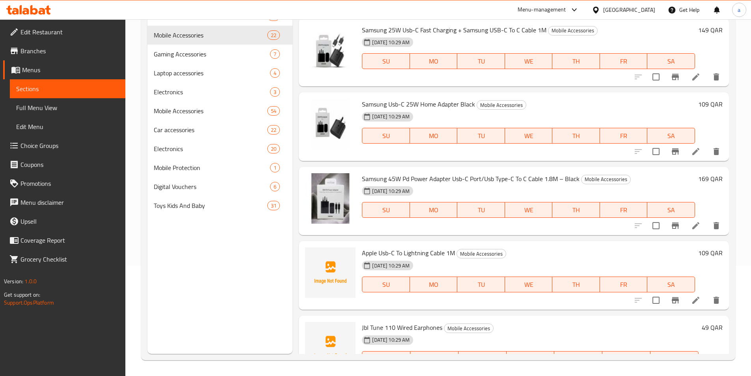
scroll to position [631, 0]
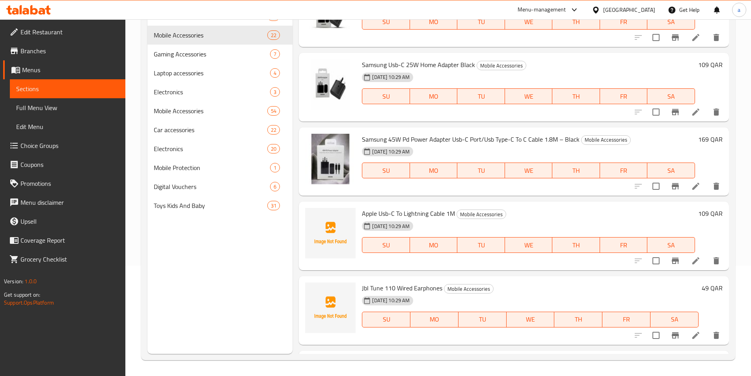
click at [390, 214] on span "Apple Usb-C To Lightning Cable 1M" at bounding box center [408, 213] width 93 height 12
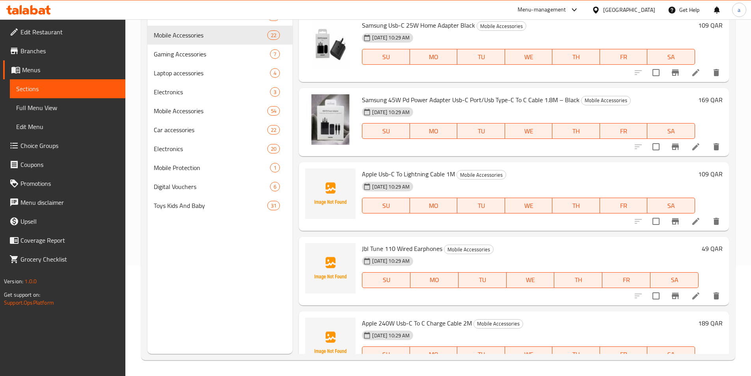
click at [397, 247] on span "Jbl Tune 110 Wired Earphones" at bounding box center [402, 248] width 80 height 12
click at [378, 247] on span "Jbl Tune 110 Wired Earphones" at bounding box center [402, 248] width 80 height 12
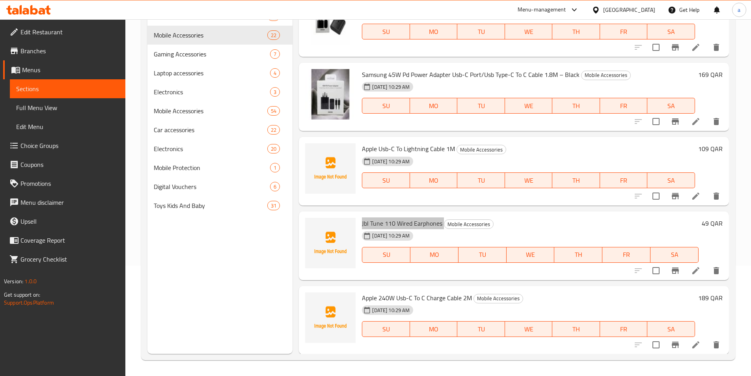
scroll to position [710, 0]
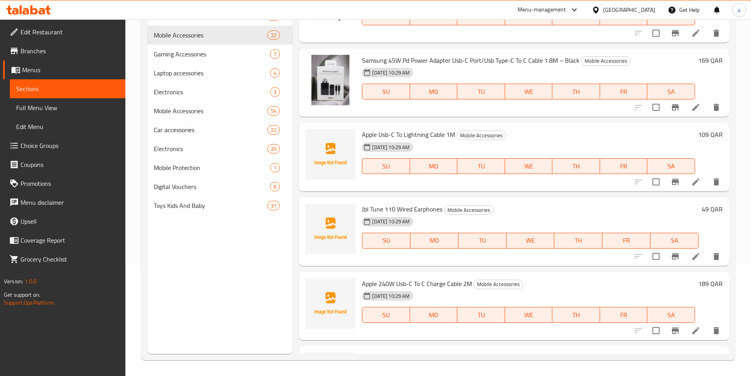
click at [418, 283] on span "Apple 240W Usb-C To C Charge Cable 2M" at bounding box center [417, 284] width 110 height 12
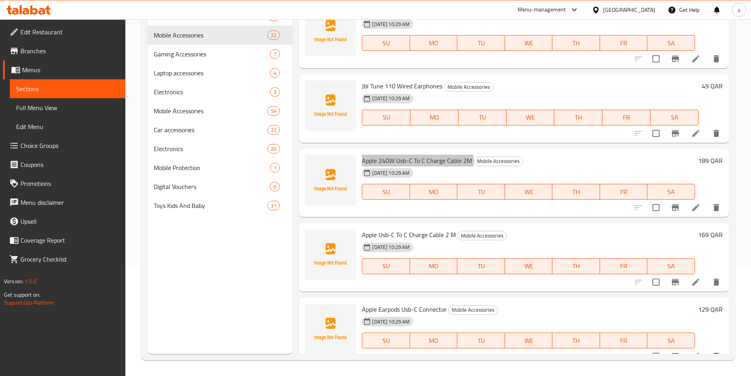
scroll to position [867, 0]
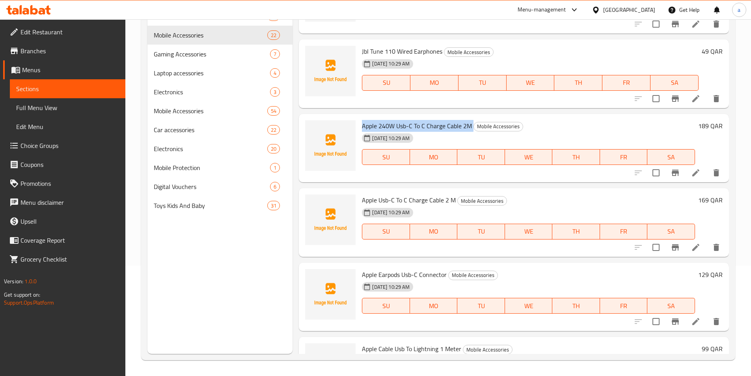
click at [399, 201] on span "Apple Usb-C To C Charge Cable 2 M​" at bounding box center [409, 200] width 94 height 12
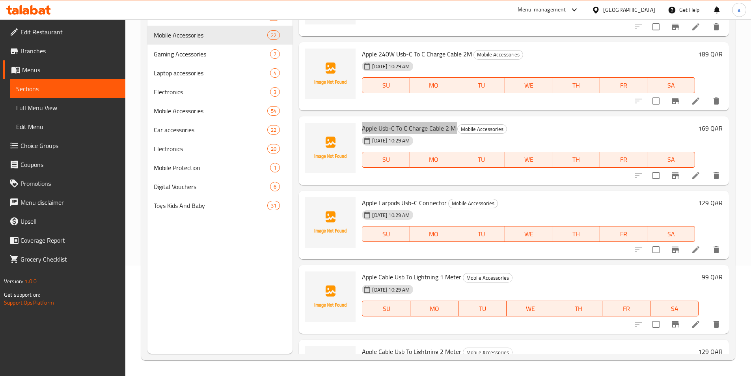
scroll to position [946, 0]
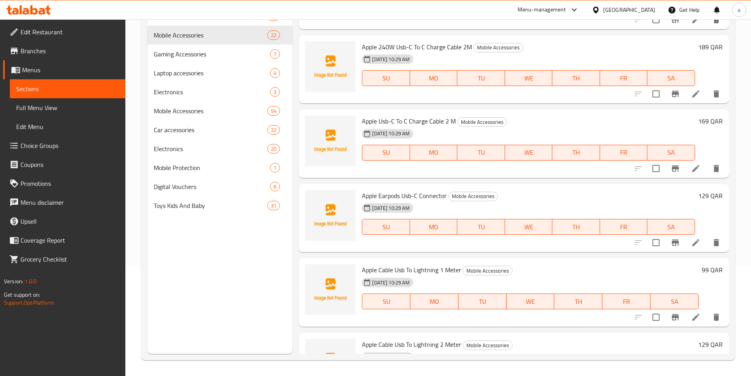
click at [403, 190] on span "Apple Earpods Usb-C Connector" at bounding box center [404, 196] width 85 height 12
click at [430, 270] on span "Apple Cable Usb To Lightning 1 Meter" at bounding box center [411, 270] width 99 height 12
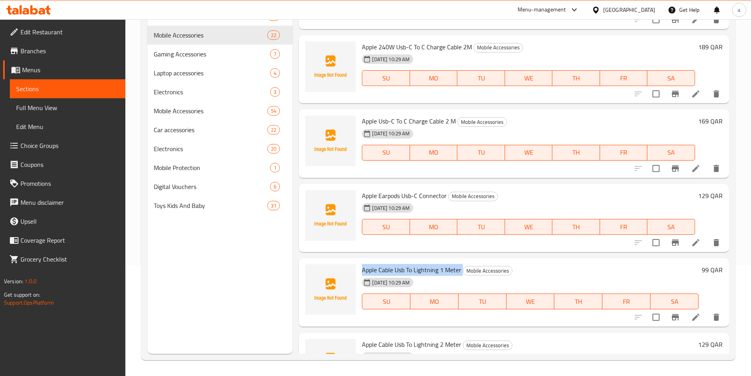
click at [430, 270] on span "Apple Cable Usb To Lightning 1 Meter" at bounding box center [411, 270] width 99 height 12
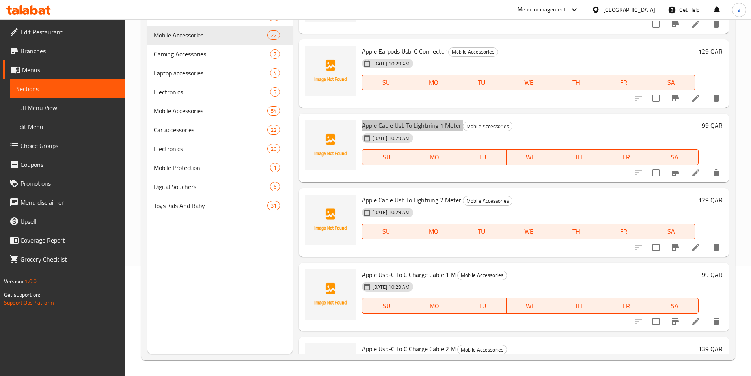
scroll to position [1104, 0]
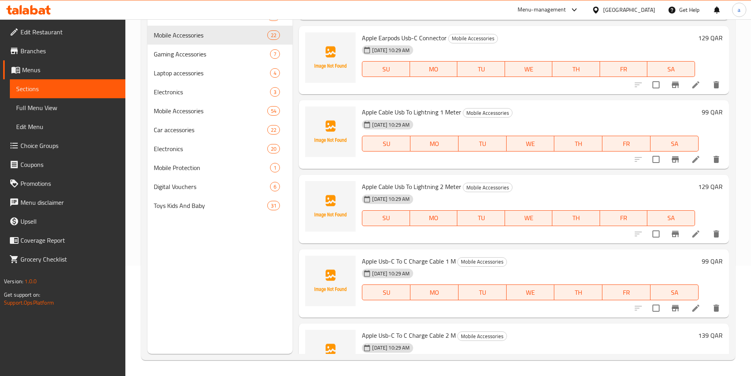
click at [402, 188] on span "Apple Cable Usb To Lightning 2 Meter" at bounding box center [411, 187] width 99 height 12
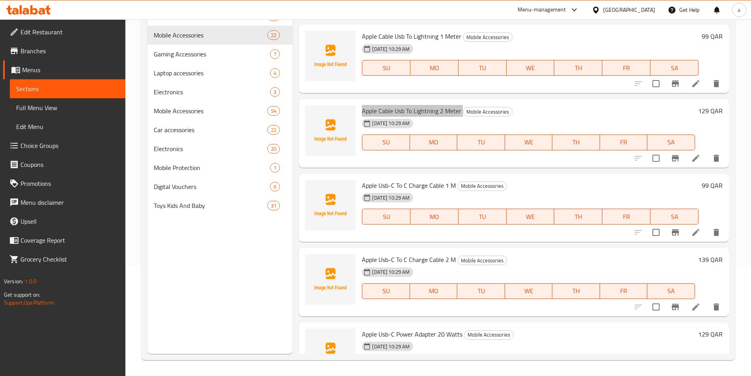
scroll to position [1183, 0]
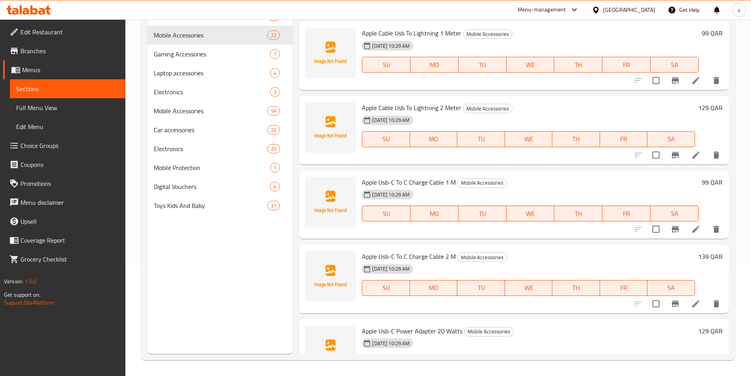
click at [406, 182] on span "Apple Usb-C To C Charge Cable 1 M" at bounding box center [409, 182] width 94 height 12
click at [379, 252] on span "Apple Usb-C To C Charge Cable 2 M" at bounding box center [409, 256] width 94 height 12
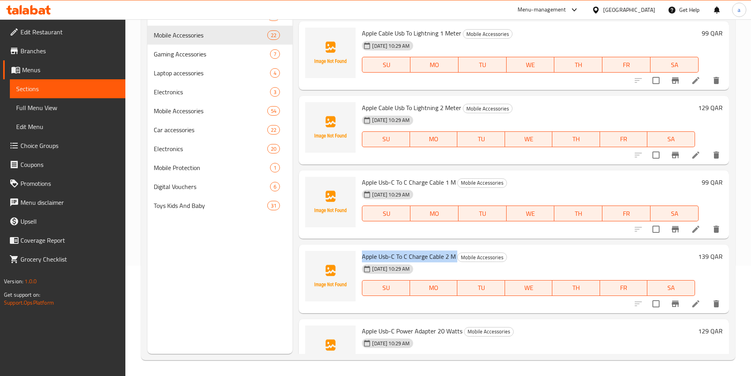
click at [379, 252] on span "Apple Usb-C To C Charge Cable 2 M" at bounding box center [409, 256] width 94 height 12
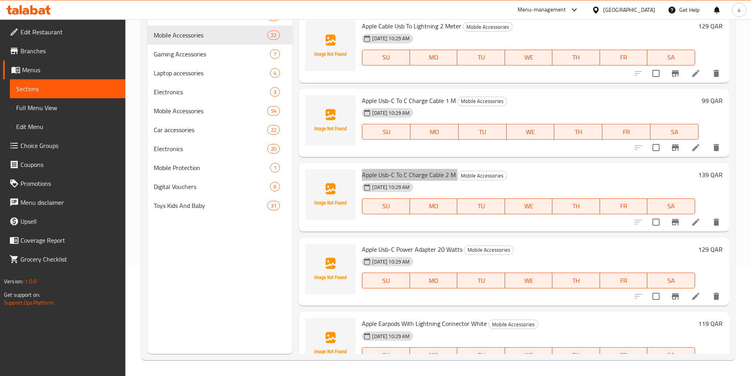
scroll to position [1291, 0]
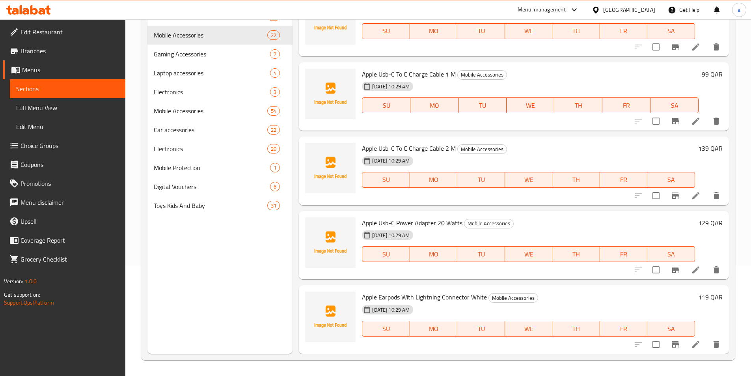
click at [411, 217] on span "Apple Usb-C Power Adapter 20 Watts" at bounding box center [412, 223] width 101 height 12
click at [432, 292] on span "Apple Earpods With Lightning Connector White" at bounding box center [424, 297] width 125 height 12
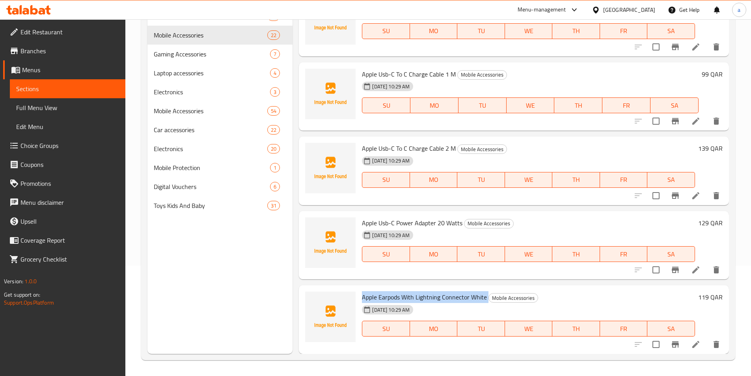
click at [432, 292] on span "Apple Earpods With Lightning Connector White" at bounding box center [424, 297] width 125 height 12
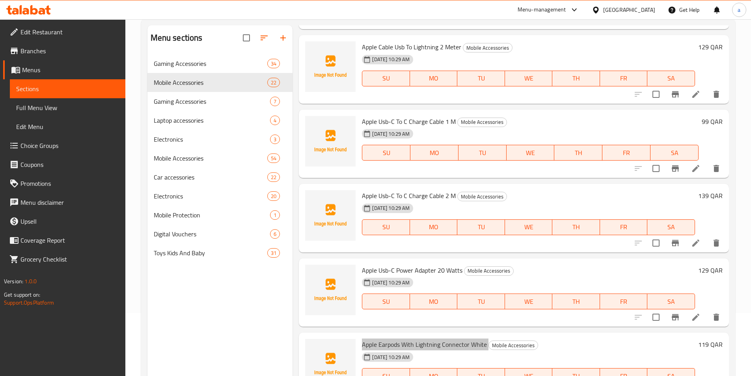
scroll to position [0, 0]
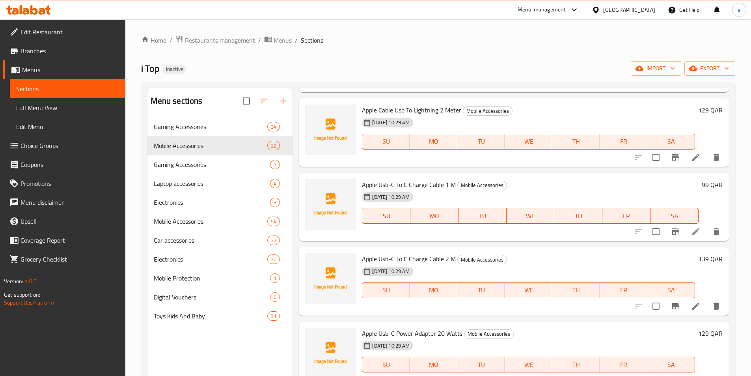
drag, startPoint x: 64, startPoint y: 107, endPoint x: 80, endPoint y: 113, distance: 16.6
click at [64, 107] on span "Full Menu View" at bounding box center [67, 107] width 103 height 9
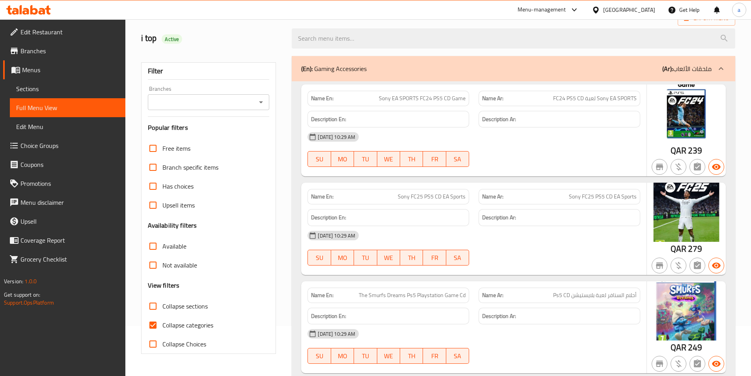
scroll to position [79, 0]
